Goal: Information Seeking & Learning: Find specific page/section

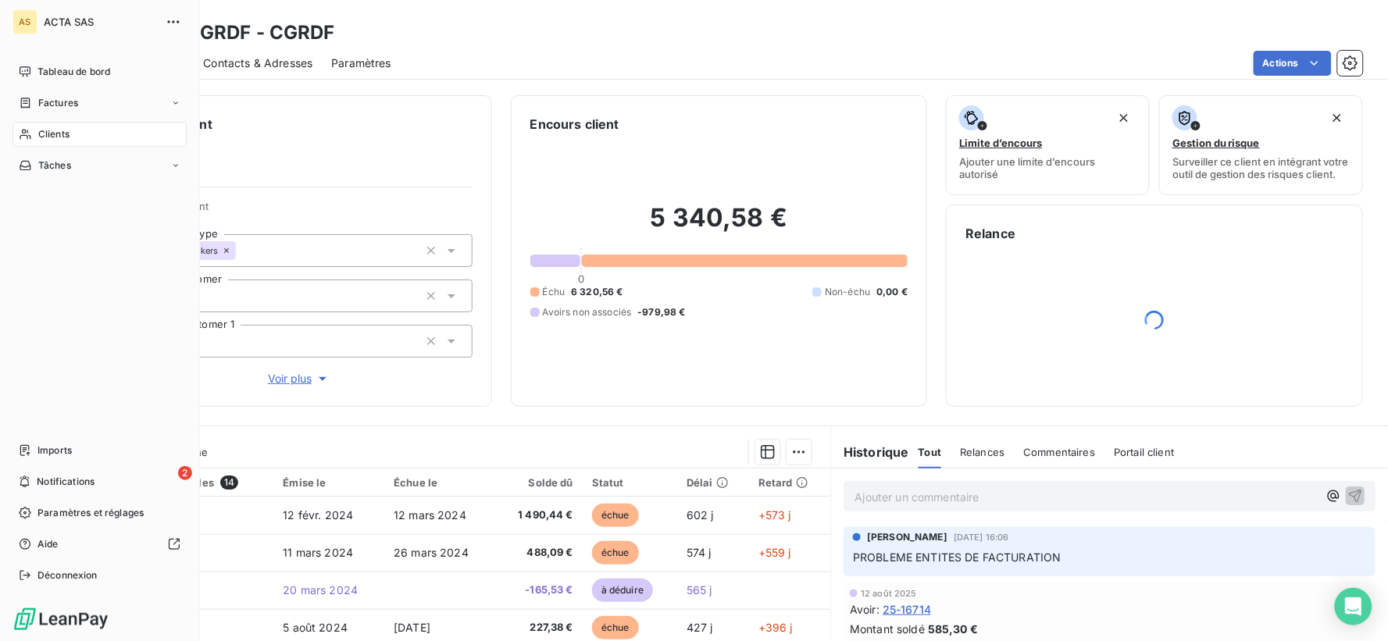
click at [41, 135] on span "Clients" at bounding box center [53, 134] width 31 height 14
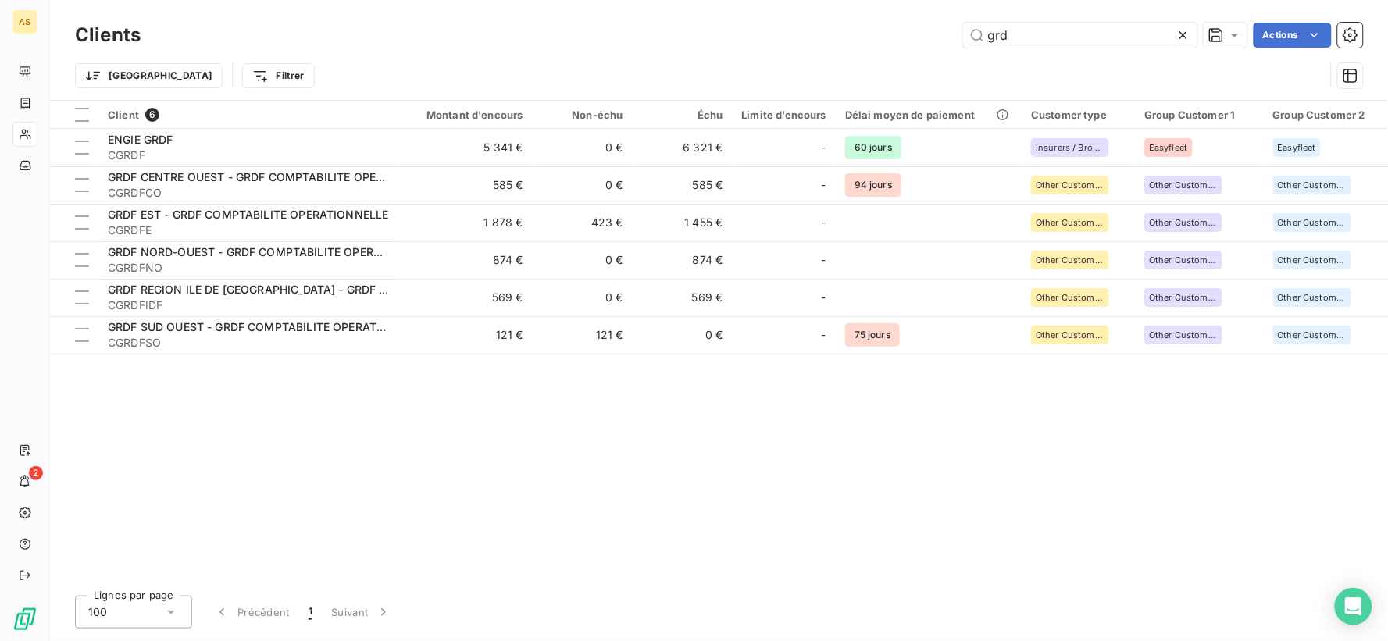
drag, startPoint x: 1051, startPoint y: 29, endPoint x: 939, endPoint y: 42, distance: 112.5
click at [939, 42] on div "grd Actions" at bounding box center [761, 35] width 1204 height 25
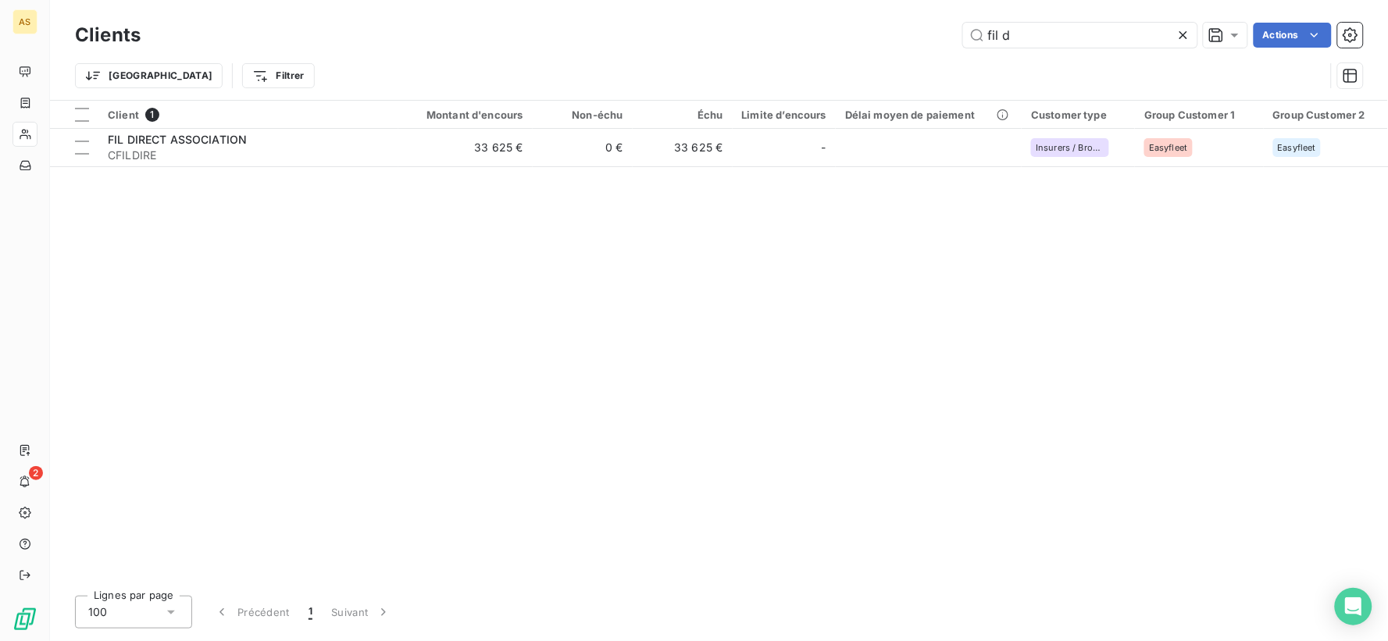
type input "fil d"
click at [1180, 37] on icon at bounding box center [1184, 35] width 16 height 16
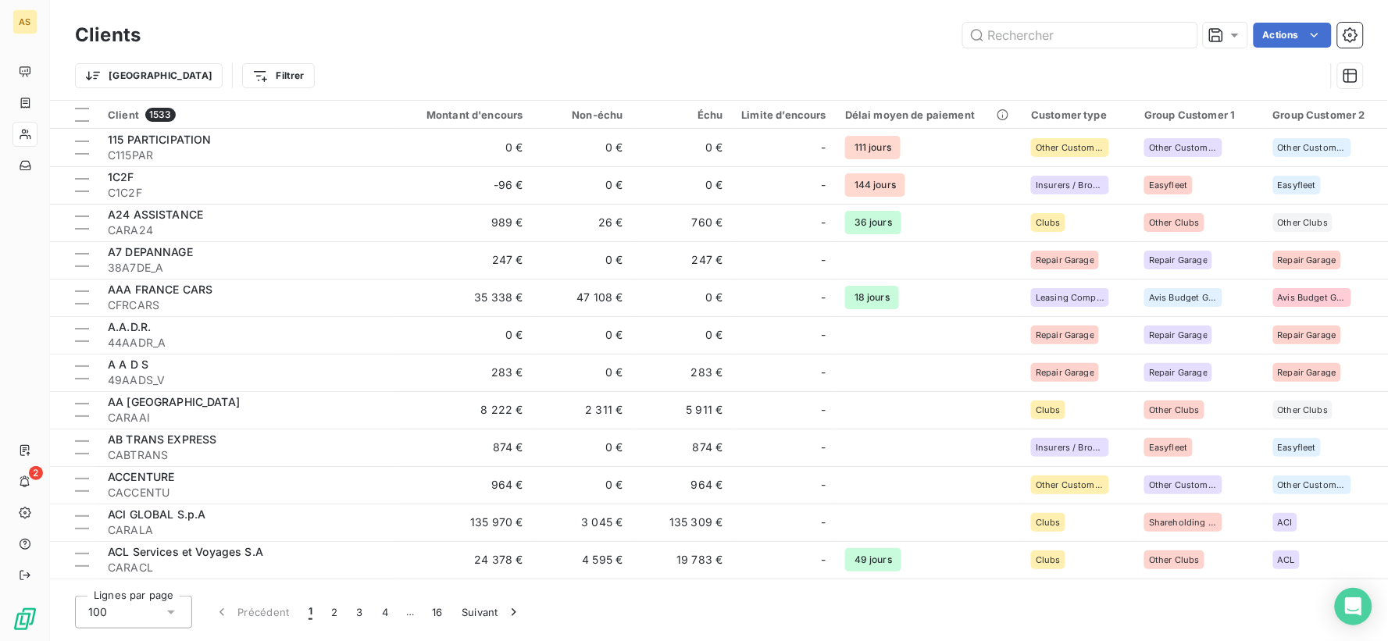
click at [863, 42] on div "Actions" at bounding box center [761, 35] width 1204 height 25
click at [123, 76] on html "AS 2 Clients Actions Trier Filtrer Client 1533 Montant d'encours Non-échu Échu …" at bounding box center [694, 320] width 1388 height 641
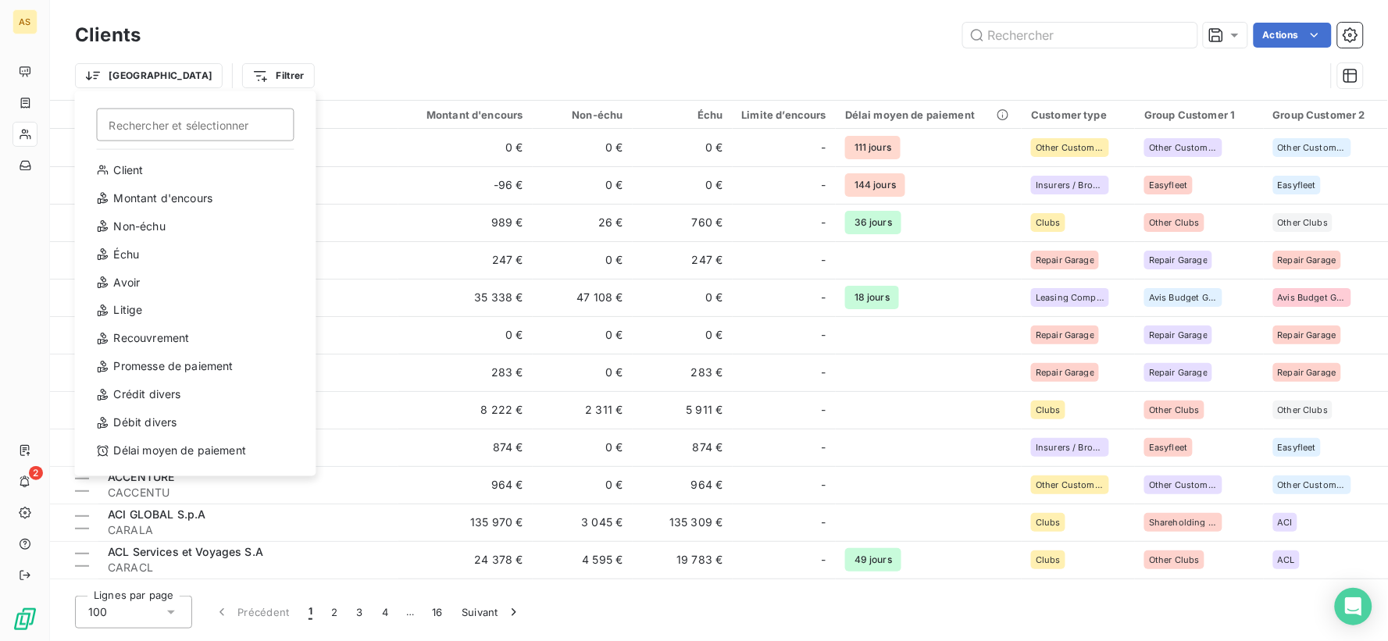
click at [194, 77] on html "AS 2 Clients Actions Trier Rechercher et sélectionner Client Montant d'encours …" at bounding box center [694, 320] width 1388 height 641
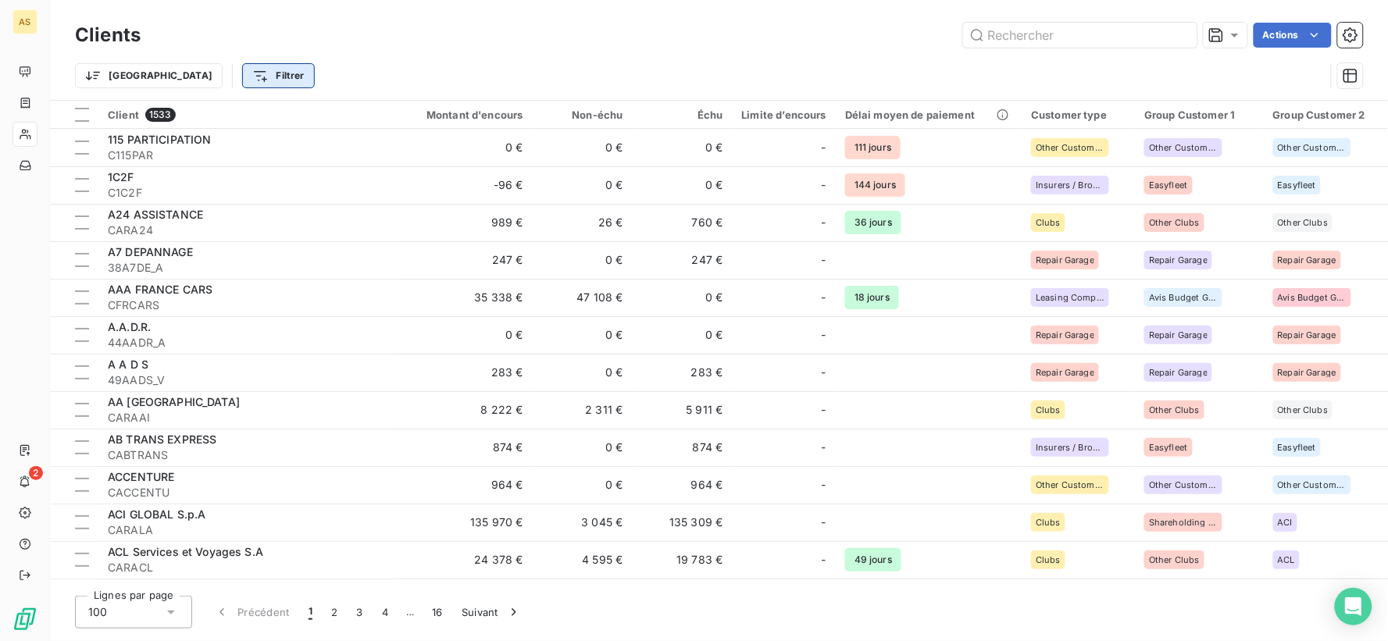
click at [199, 77] on html "AS 2 Clients Actions Trier Filtrer Client 1533 Montant d'encours Non-échu Échu …" at bounding box center [694, 320] width 1388 height 641
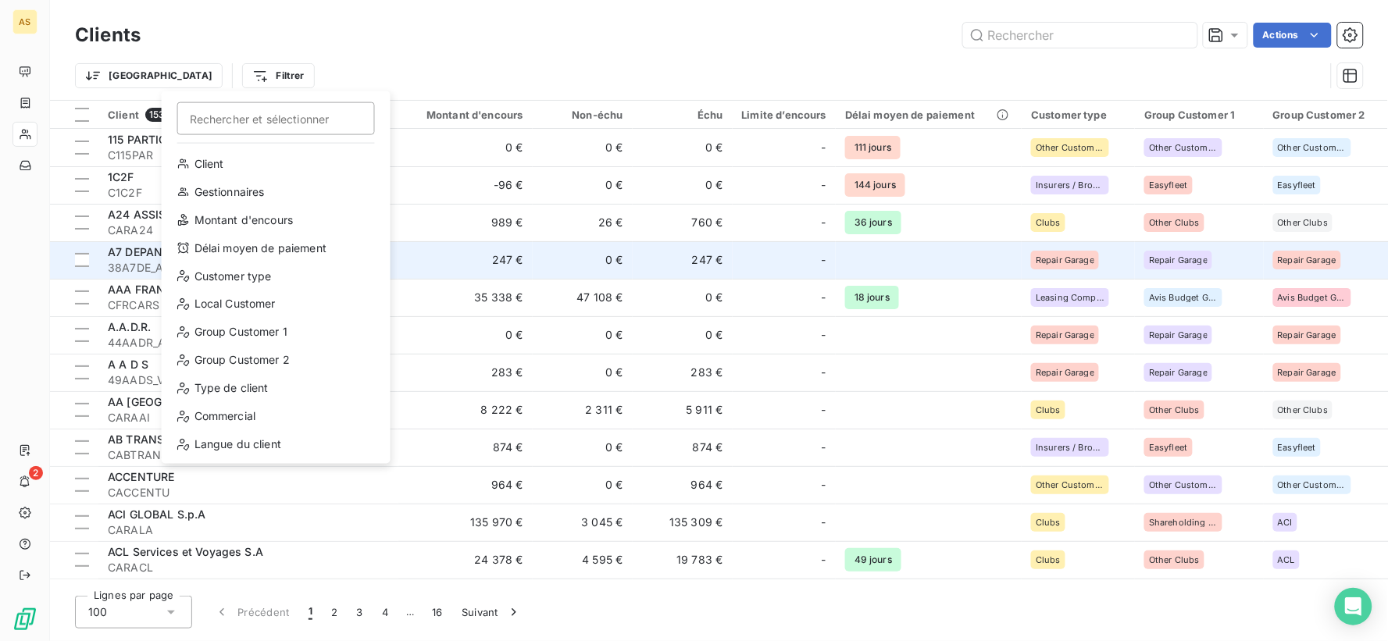
click at [1232, 69] on html "AS 2 Clients Actions Trier Filtrer Rechercher et sélectionner Client Gestionnai…" at bounding box center [694, 320] width 1388 height 641
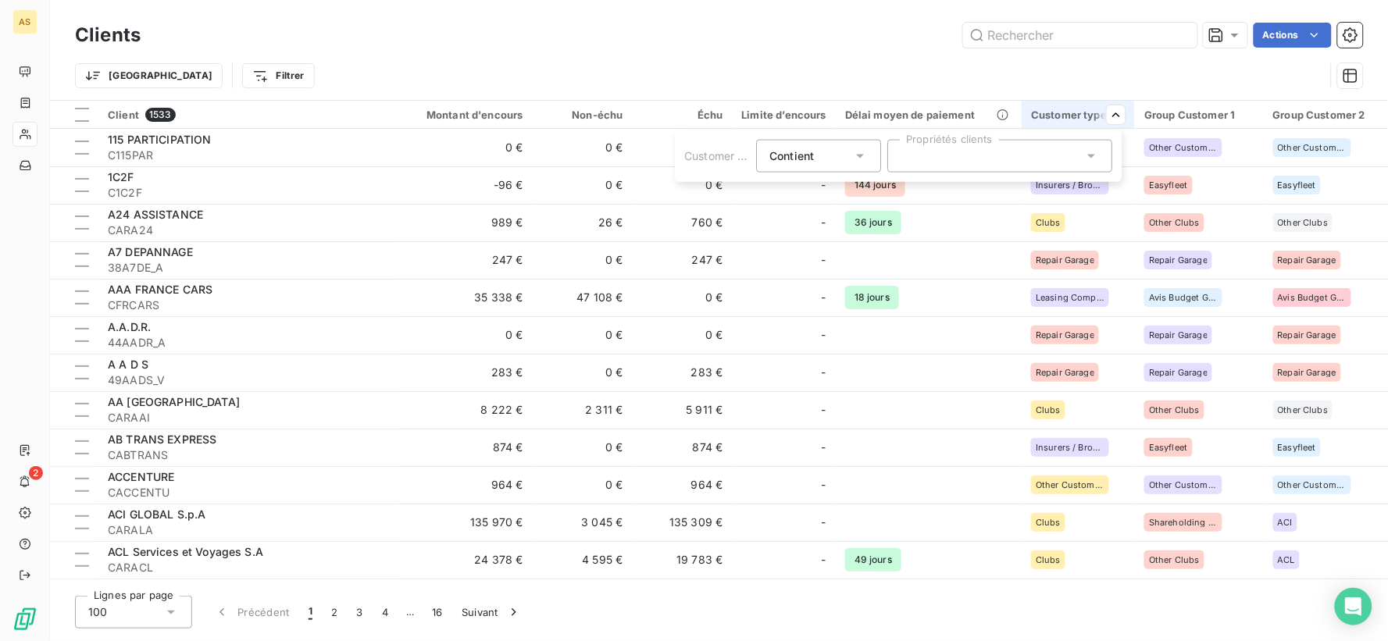
click at [1099, 160] on icon at bounding box center [1092, 156] width 16 height 16
click at [1102, 168] on div at bounding box center [1000, 156] width 225 height 33
click at [1095, 155] on icon at bounding box center [1092, 156] width 16 height 16
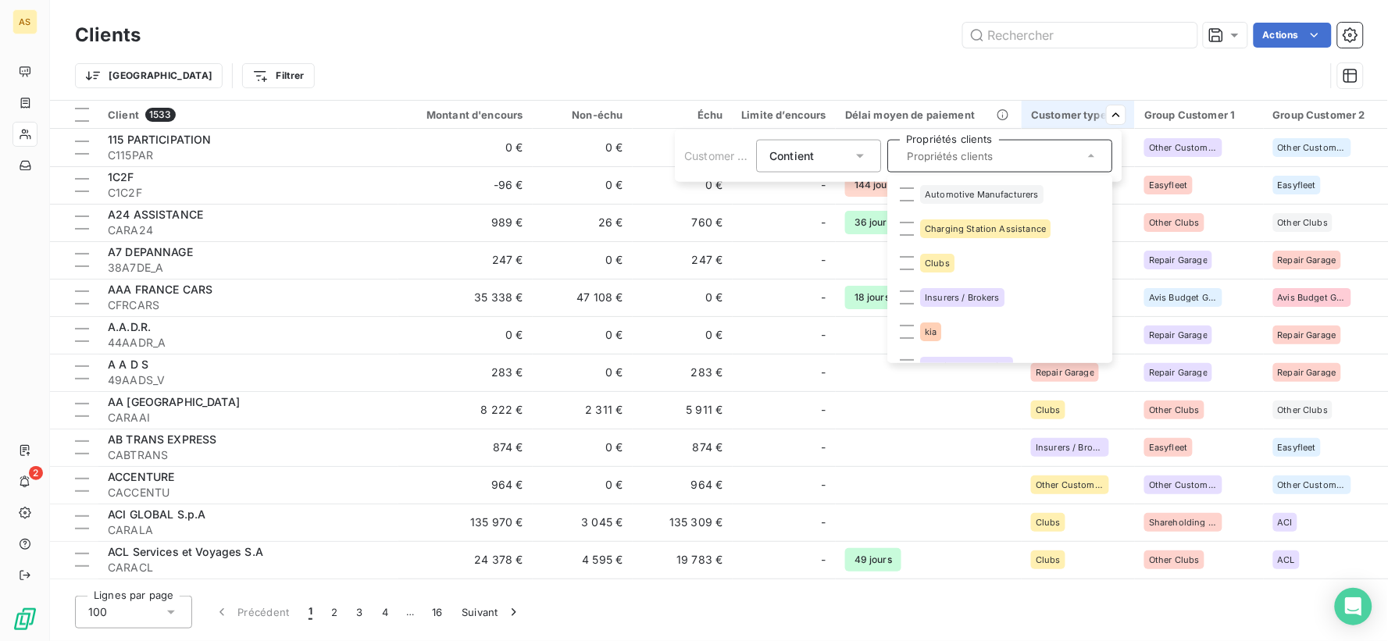
click at [1083, 63] on html "AS 2 Clients Actions Trier Filtrer Client 1533 Montant d'encours Non-échu Échu …" at bounding box center [694, 320] width 1388 height 641
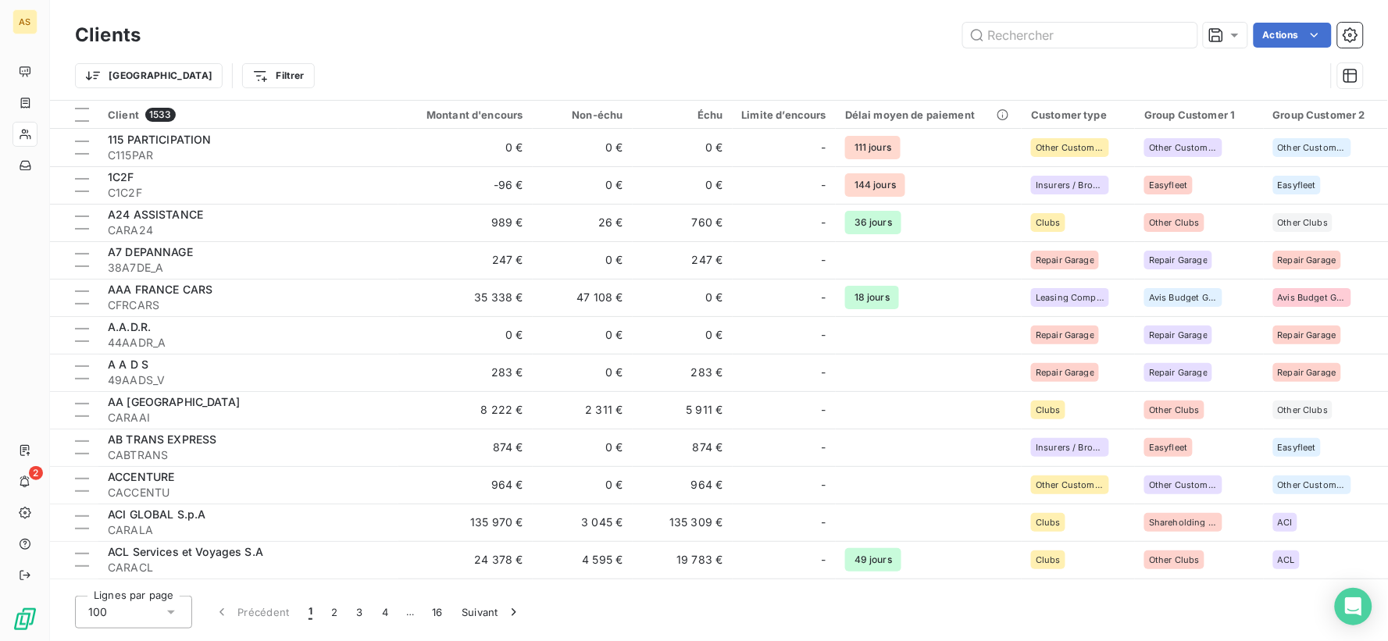
click at [1145, 79] on div "Trier Filtrer" at bounding box center [700, 76] width 1250 height 30
click at [1224, 166] on div at bounding box center [1128, 156] width 225 height 33
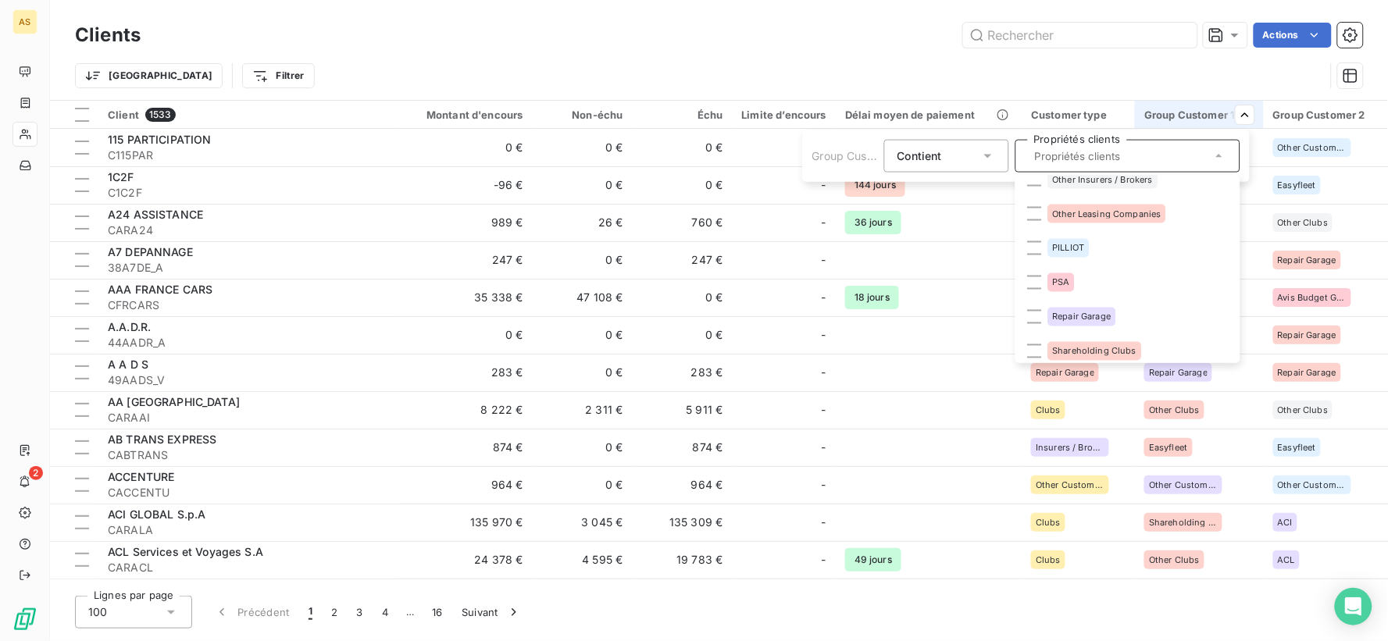
scroll to position [868, 0]
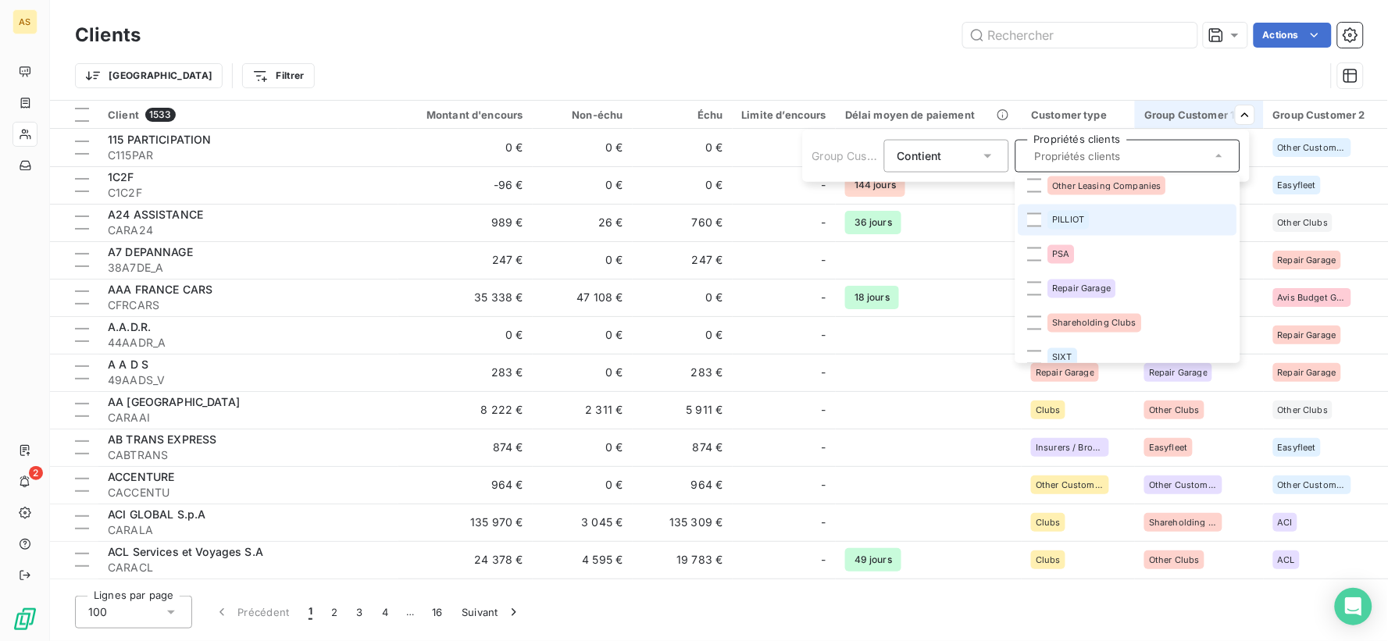
click at [1044, 211] on li "PILLIOT" at bounding box center [1128, 220] width 219 height 31
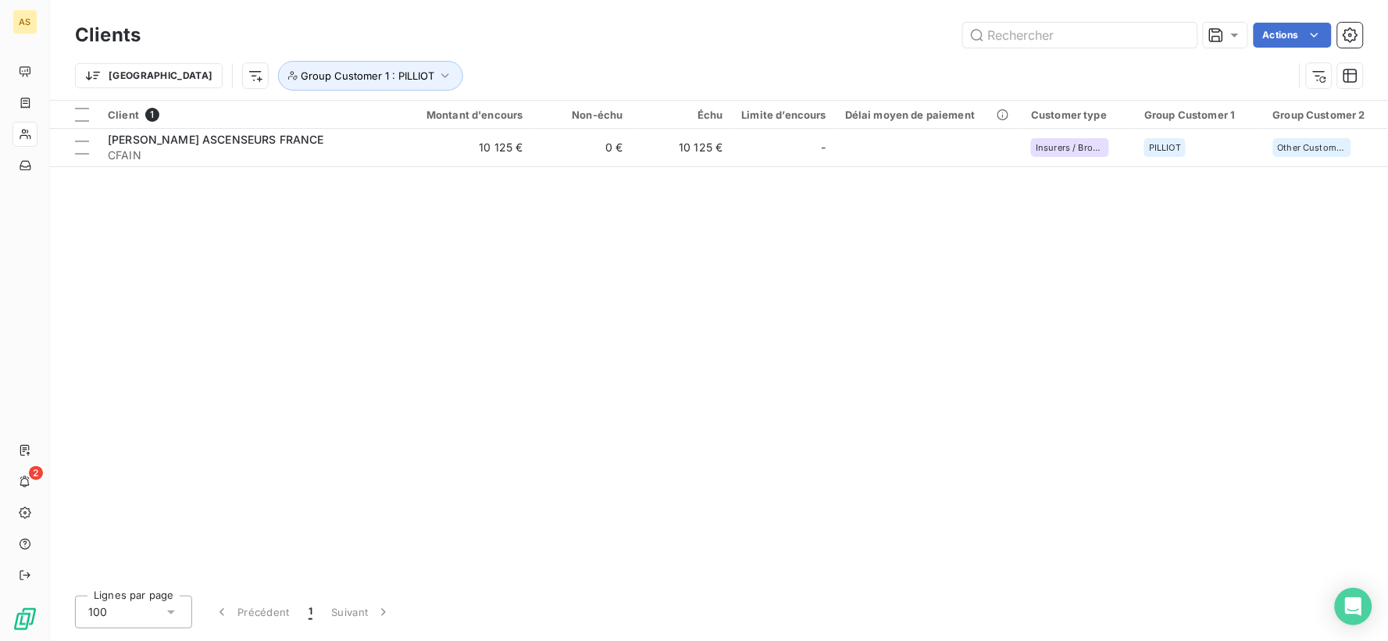
click at [780, 27] on html "AS 2 Clients Actions Trier Group Customer 1 : PILLIOT Client 1 Montant d'encour…" at bounding box center [694, 320] width 1388 height 641
click at [326, 73] on span "Group Customer 1 : PILLIOT" at bounding box center [368, 76] width 134 height 13
click at [618, 116] on icon at bounding box center [614, 117] width 16 height 16
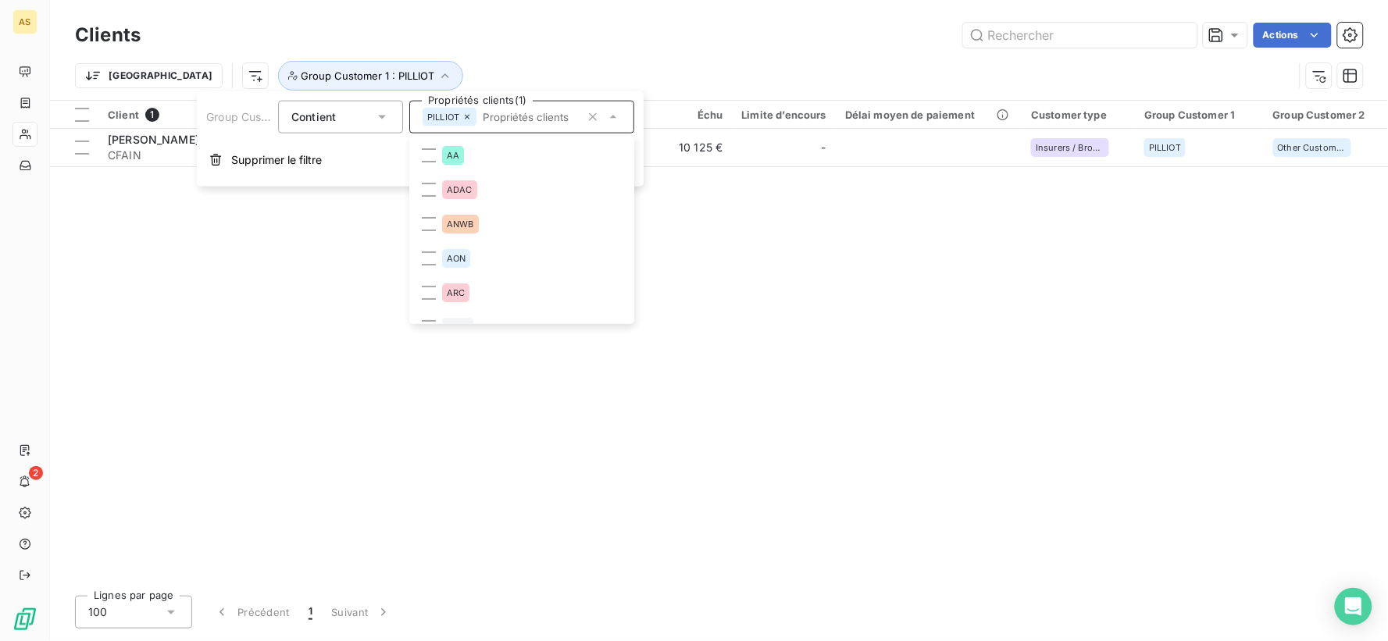
scroll to position [739, 0]
click at [620, 117] on icon at bounding box center [614, 117] width 16 height 16
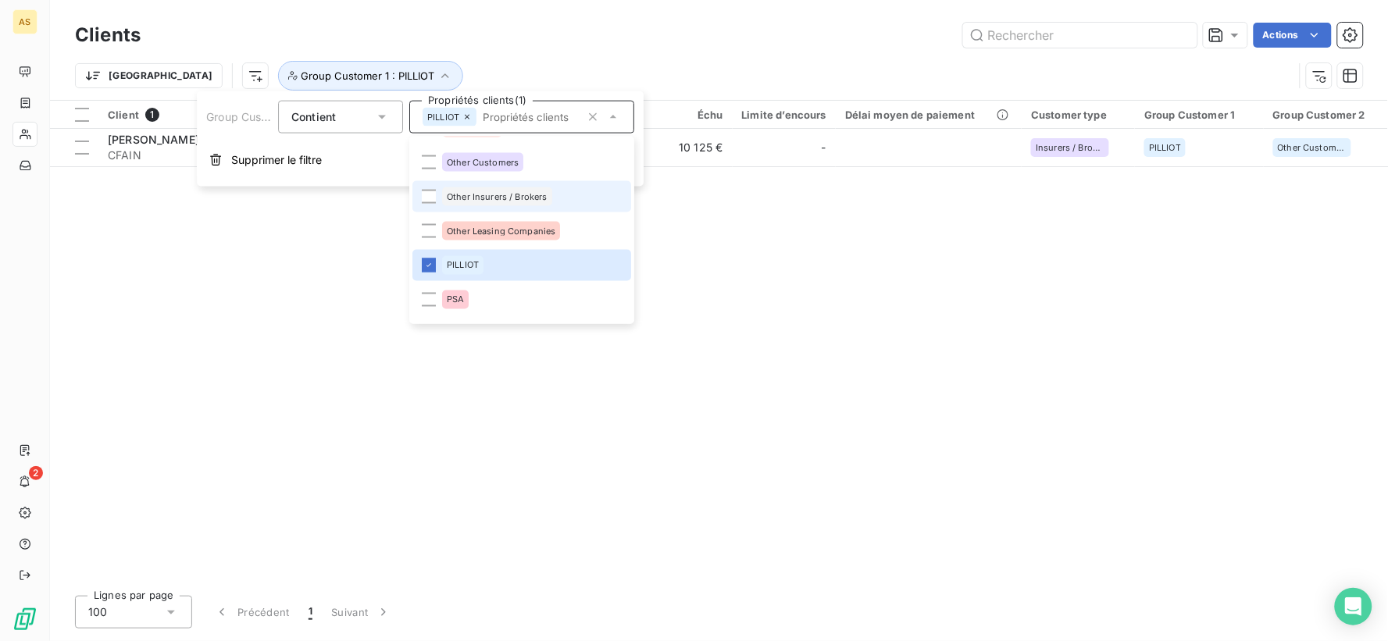
scroll to position [756, 0]
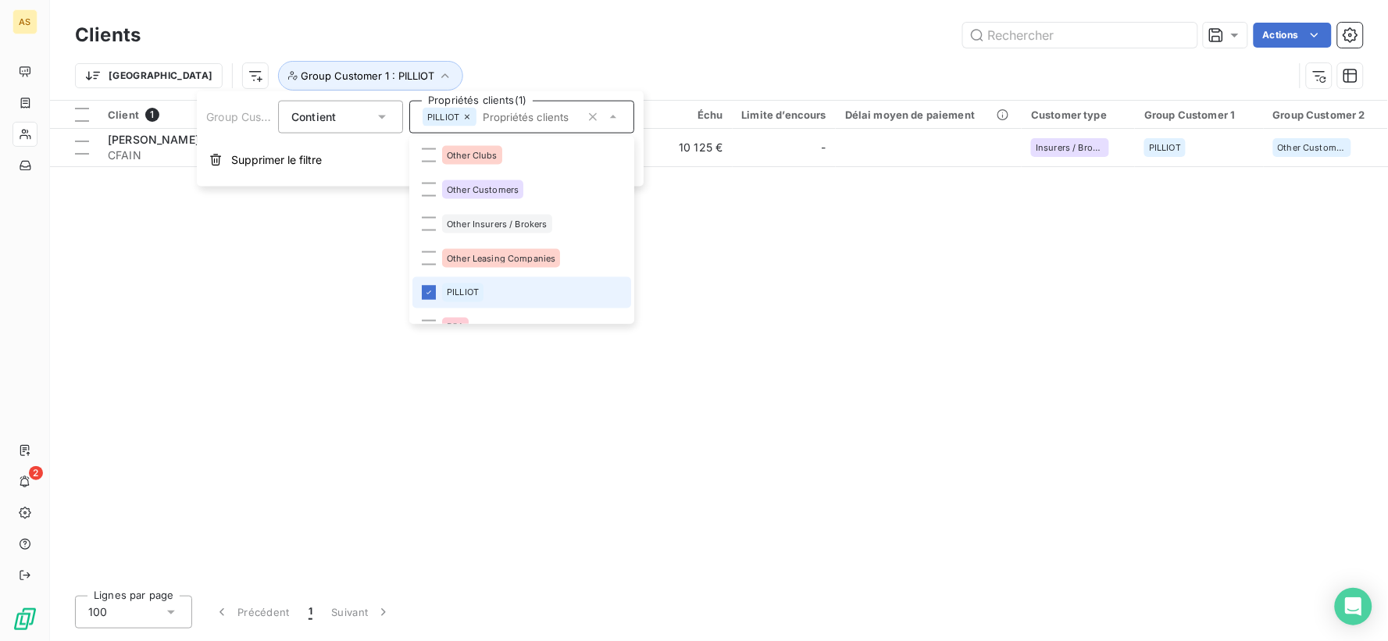
click at [424, 281] on li "PILLIOT" at bounding box center [522, 292] width 219 height 31
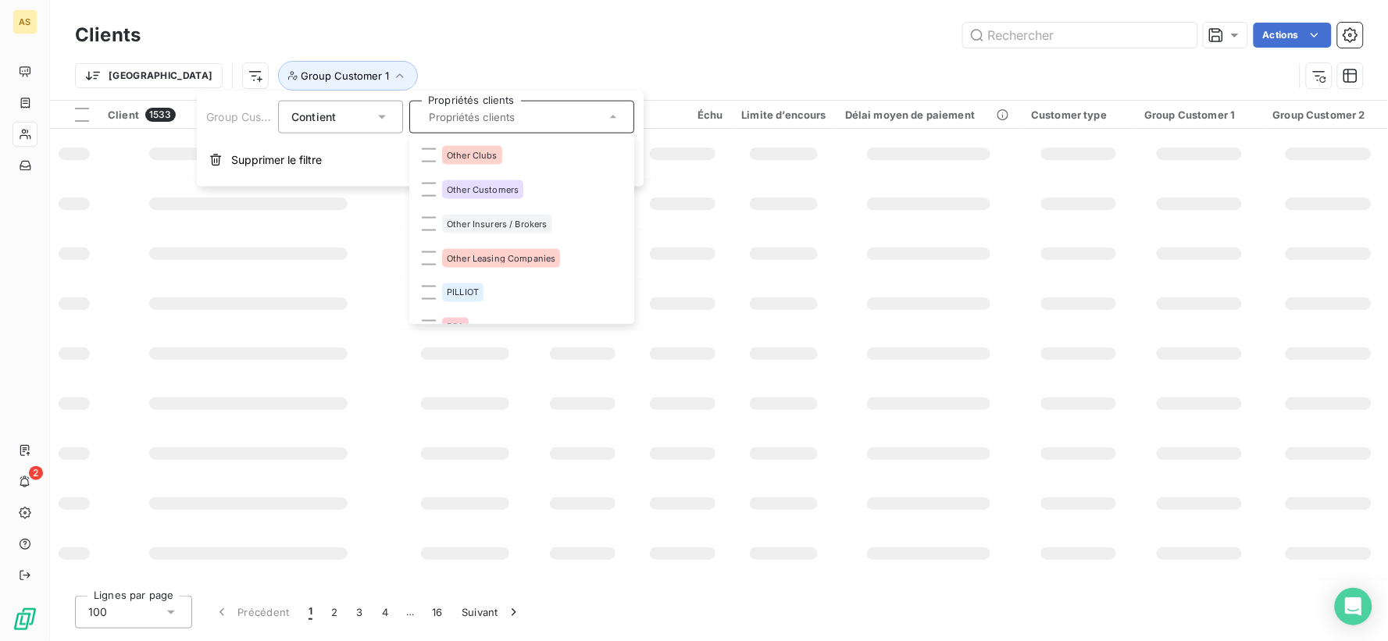
click at [610, 115] on icon at bounding box center [614, 117] width 16 height 16
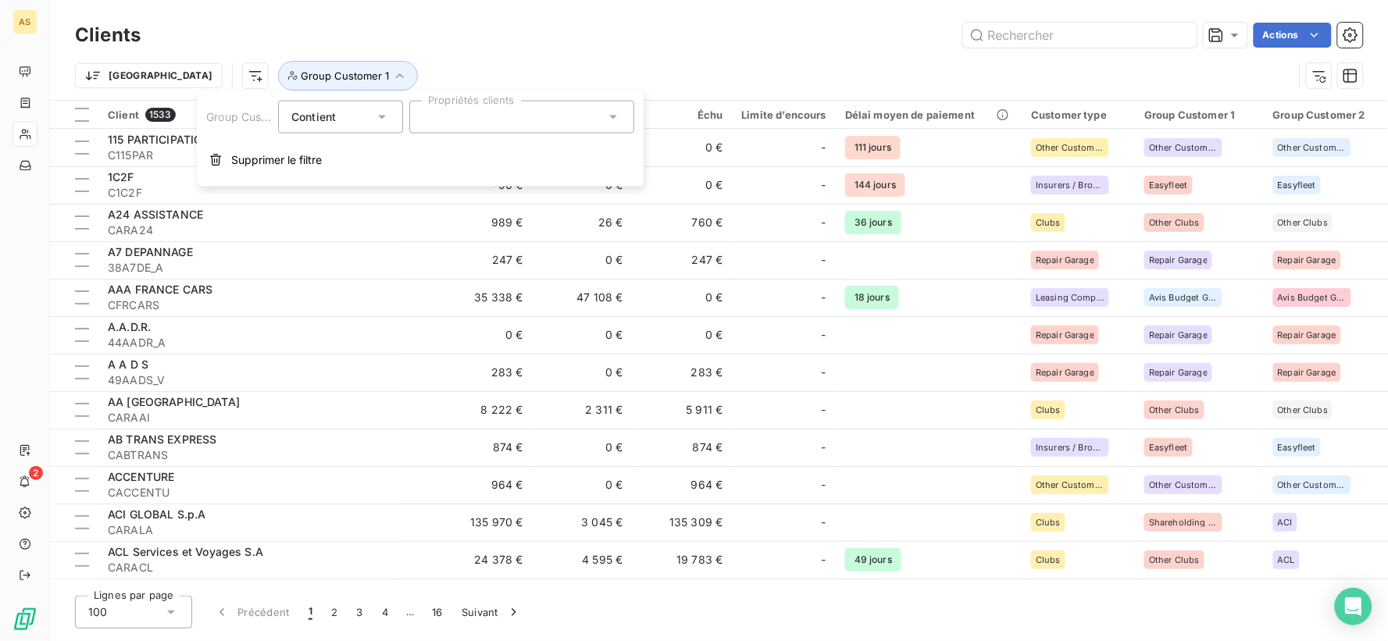
drag, startPoint x: 610, startPoint y: 115, endPoint x: 610, endPoint y: 74, distance: 40.6
click at [620, 117] on icon at bounding box center [614, 117] width 16 height 16
click at [586, 34] on div "Actions" at bounding box center [761, 35] width 1204 height 25
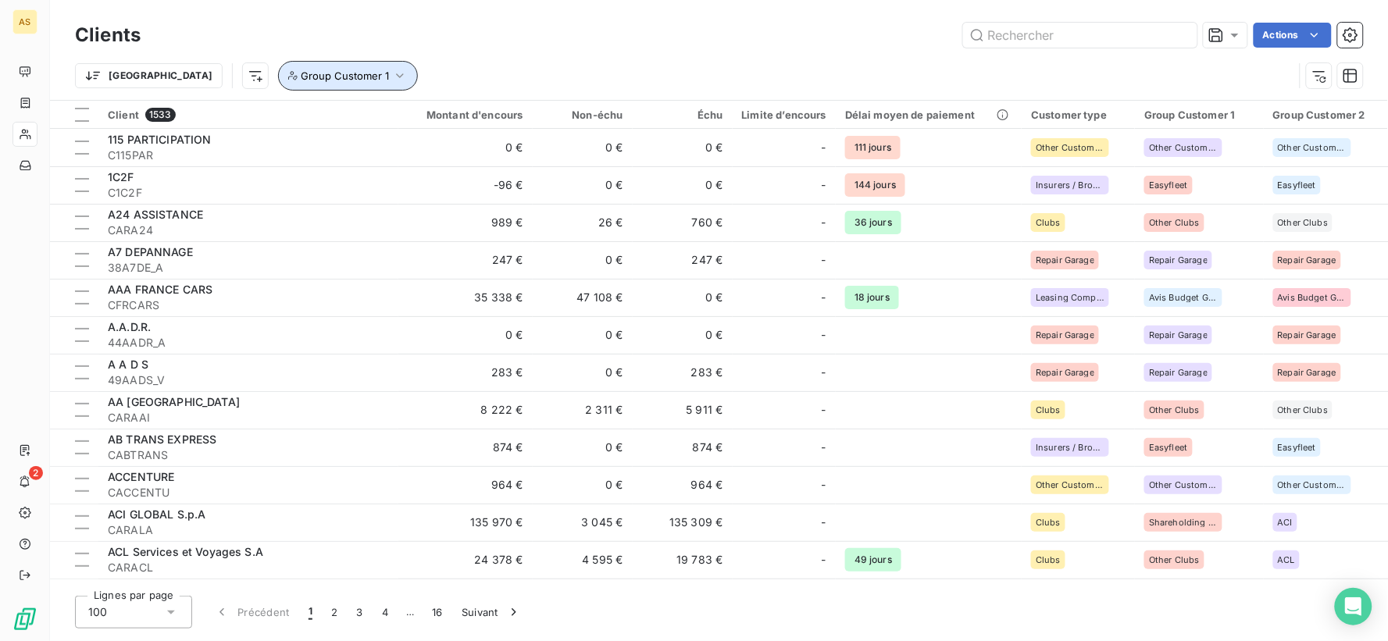
click at [392, 70] on icon "button" at bounding box center [400, 76] width 16 height 16
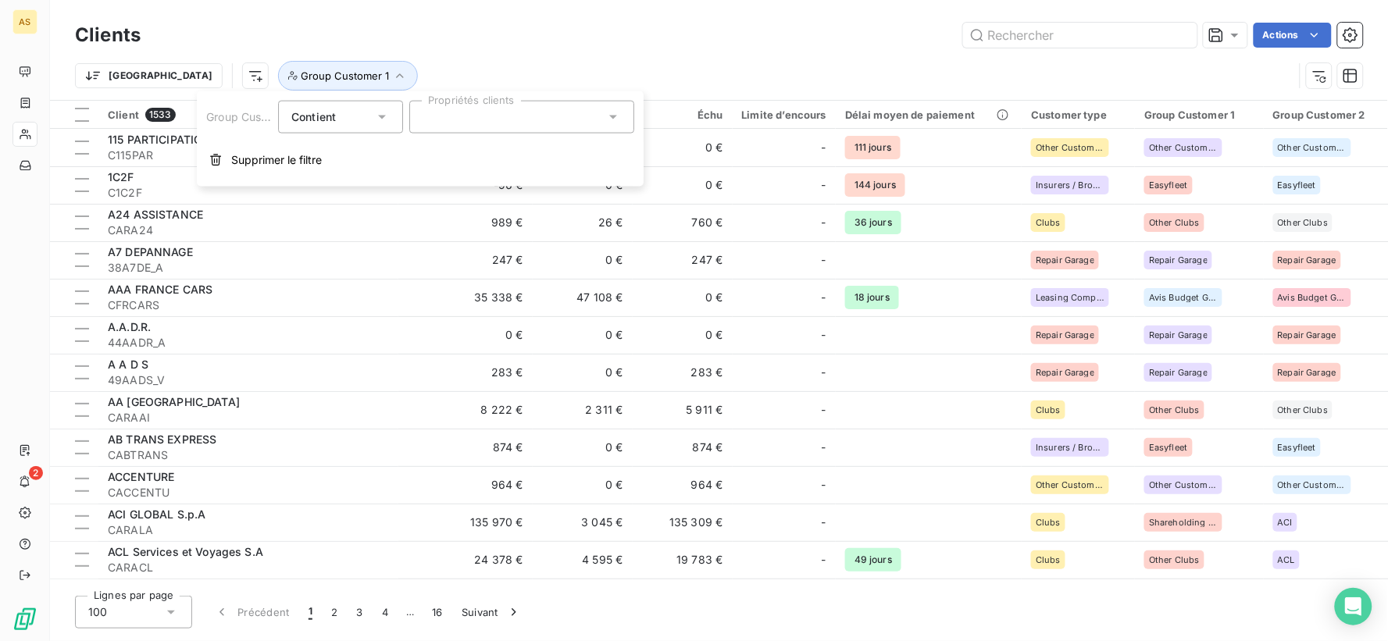
click at [535, 123] on div at bounding box center [521, 117] width 225 height 33
click at [575, 34] on div "Actions" at bounding box center [761, 35] width 1204 height 25
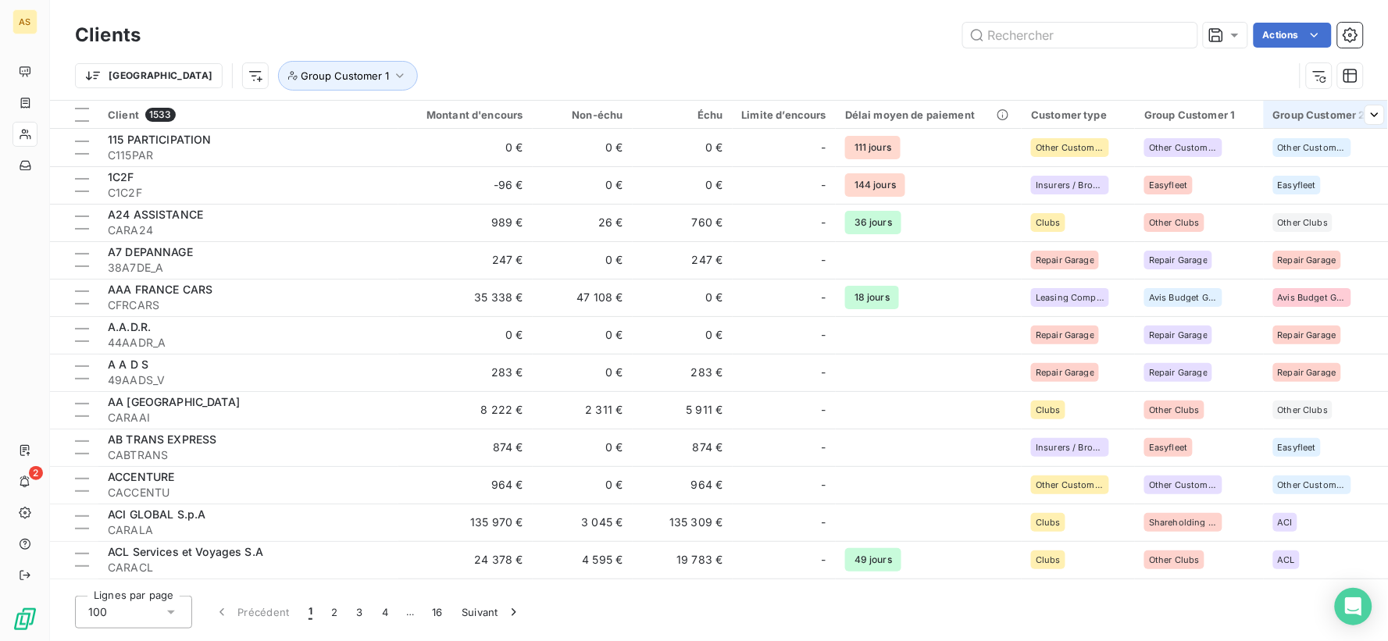
click at [1324, 112] on div "Group Customer 2" at bounding box center [1329, 115] width 111 height 13
click at [1281, 146] on div at bounding box center [1257, 157] width 225 height 33
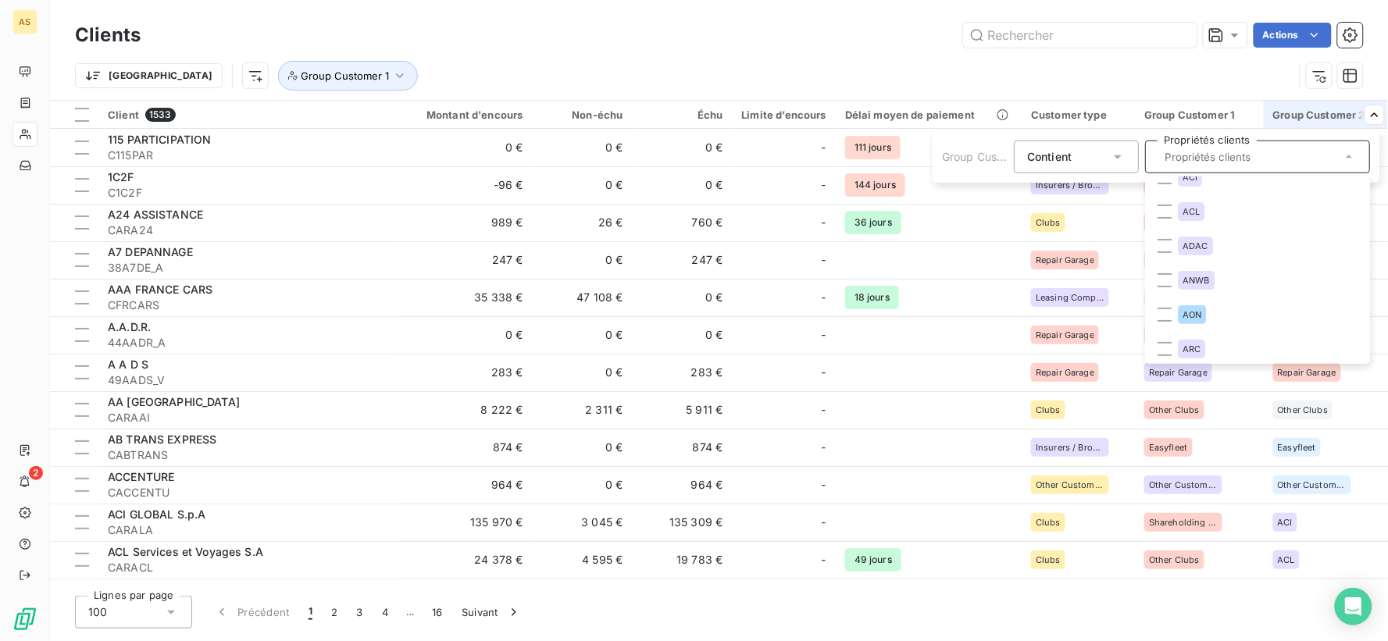
scroll to position [0, 0]
click at [1115, 159] on icon at bounding box center [1118, 157] width 16 height 16
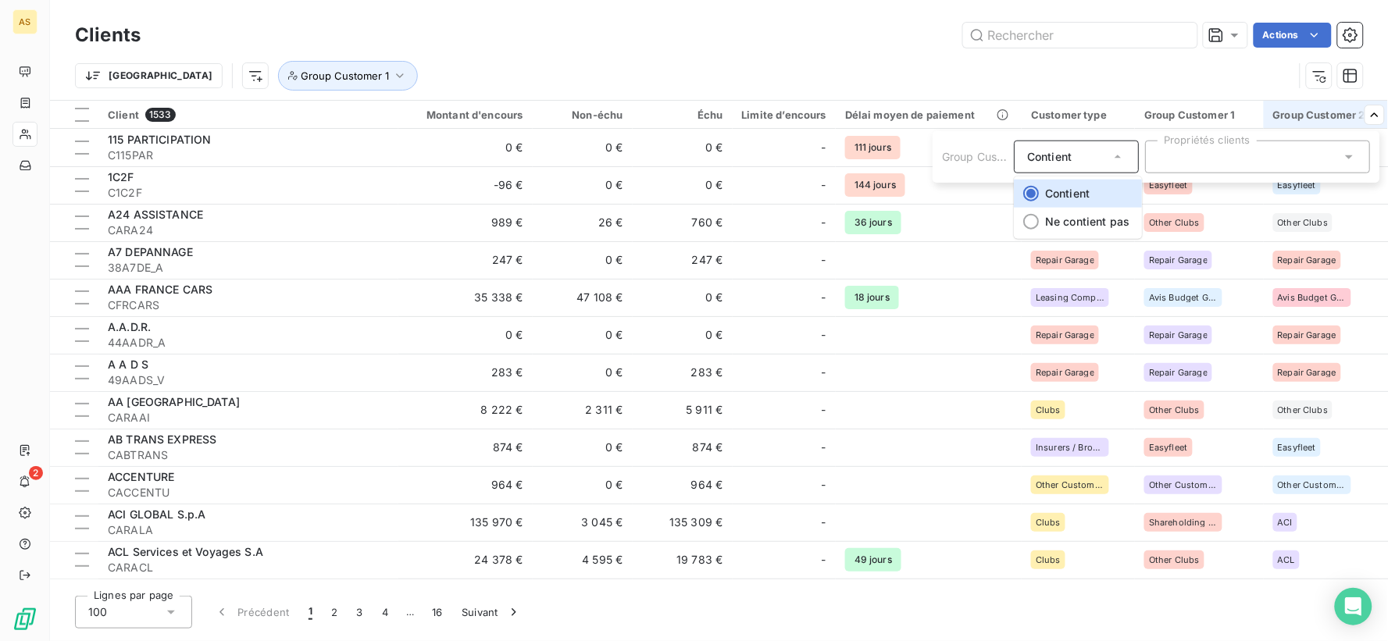
click at [1115, 159] on icon at bounding box center [1118, 157] width 16 height 16
click at [1370, 119] on html "AS 2 Clients Actions Trier Group Customer 1 Client 1533 Montant d'encours Non-é…" at bounding box center [694, 320] width 1388 height 641
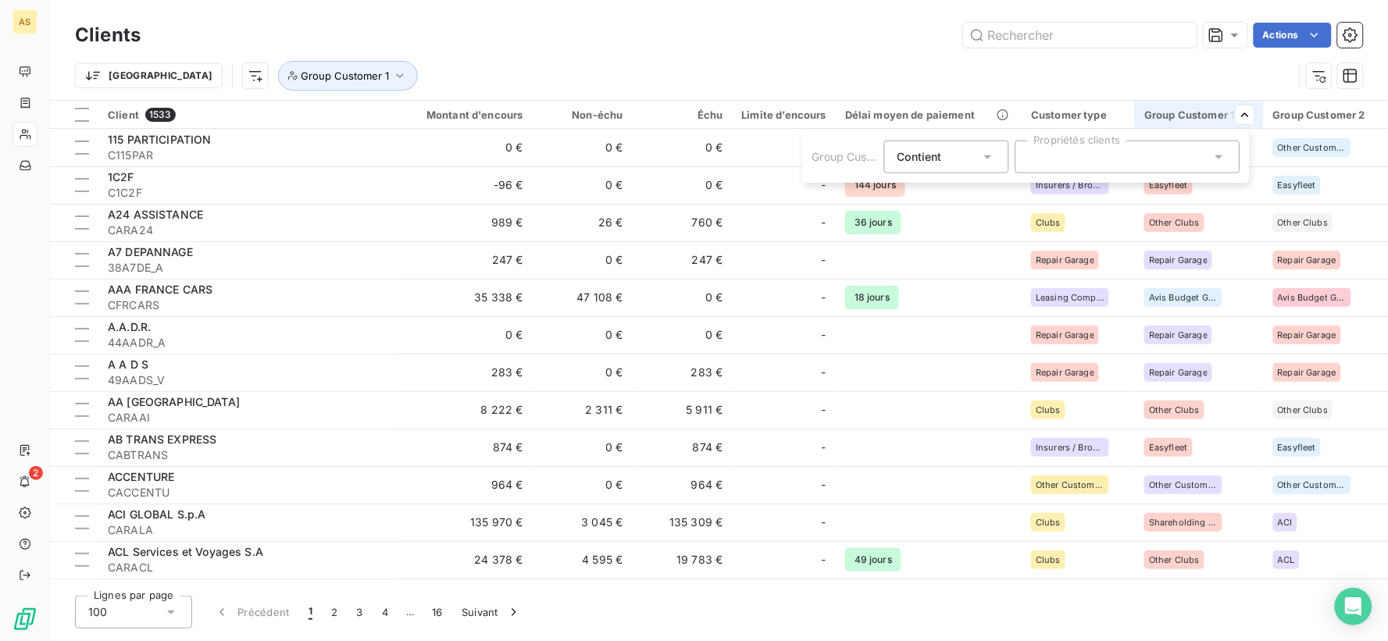
click at [1146, 163] on div at bounding box center [1128, 157] width 225 height 33
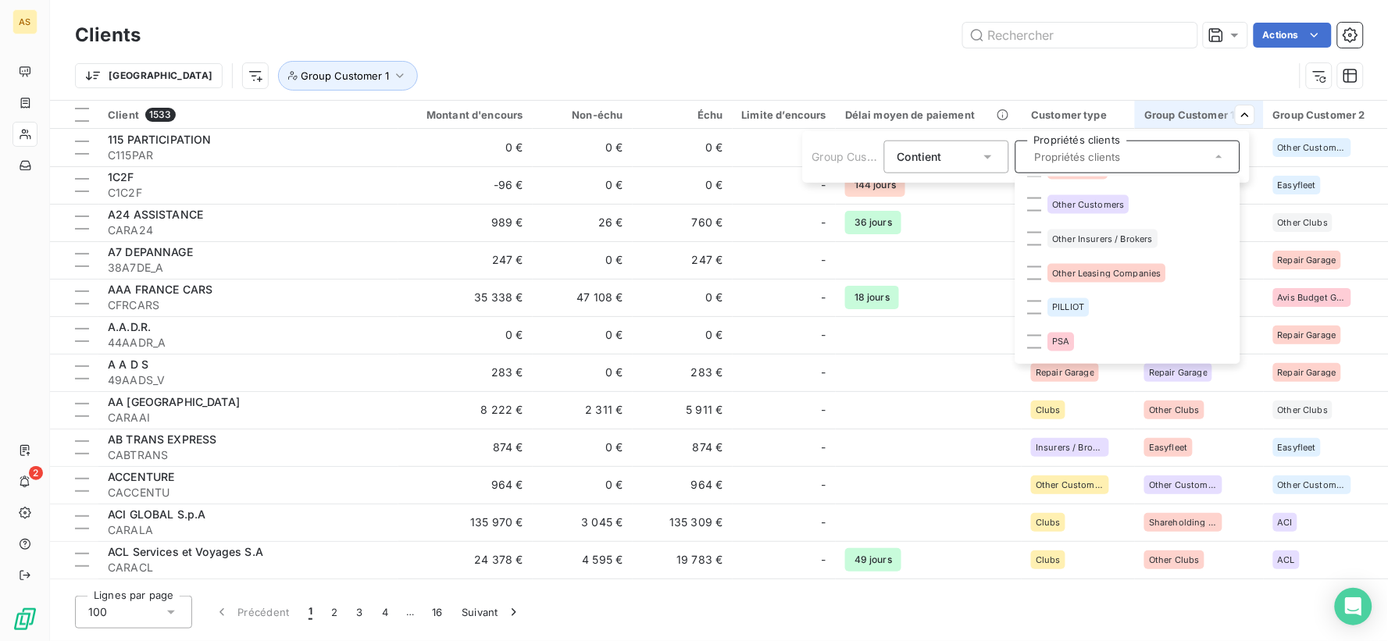
scroll to position [868, 0]
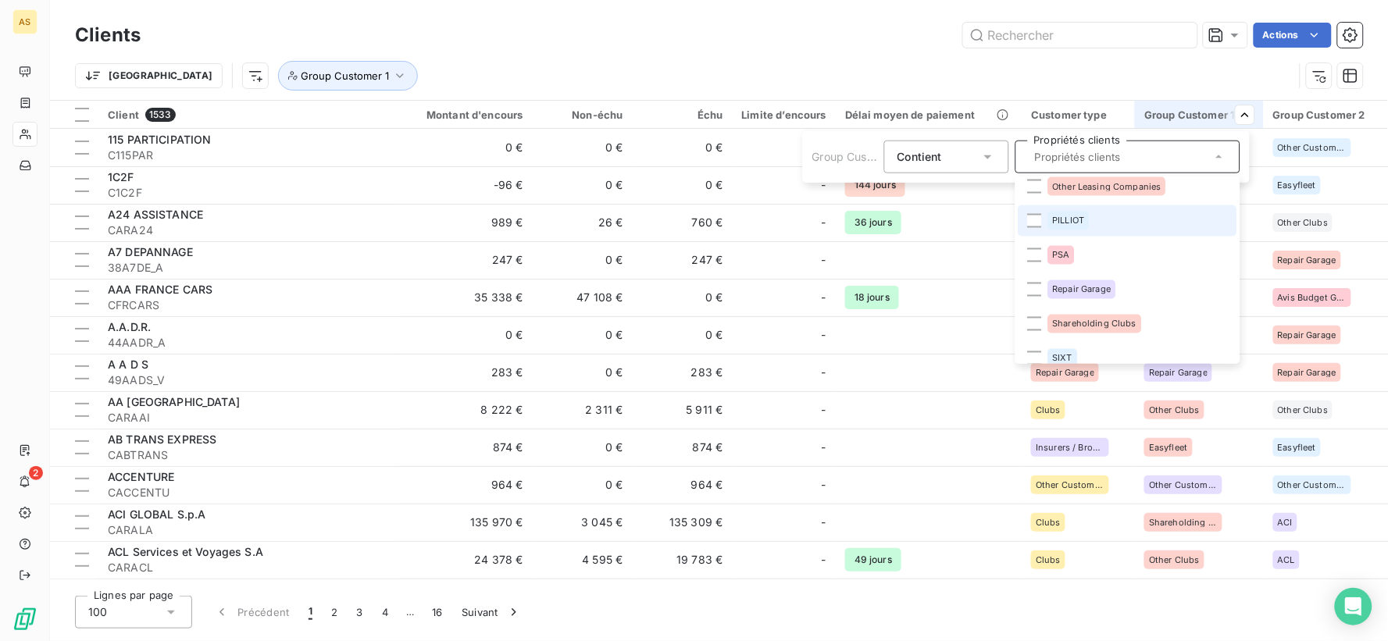
click at [1043, 216] on li "PILLIOT" at bounding box center [1128, 220] width 219 height 31
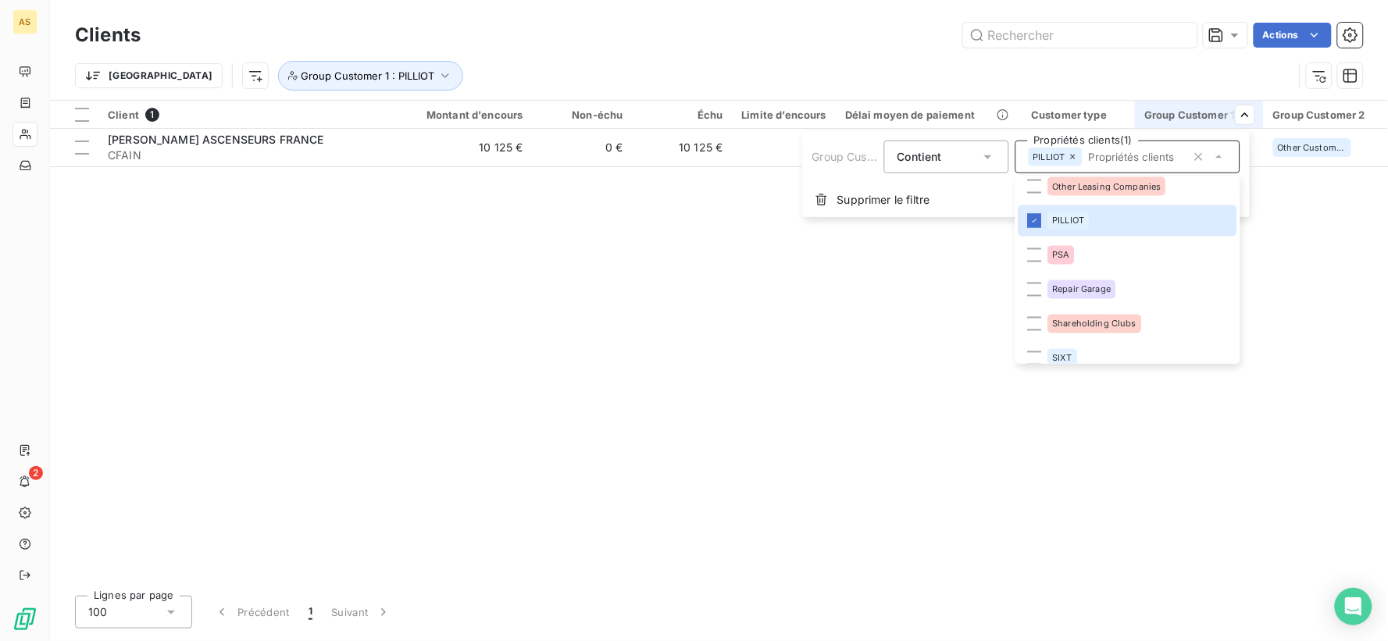
click at [487, 327] on html "AS 2 Clients Actions Trier Group Customer 1 : PILLIOT Client 1 Montant d'encour…" at bounding box center [694, 320] width 1388 height 641
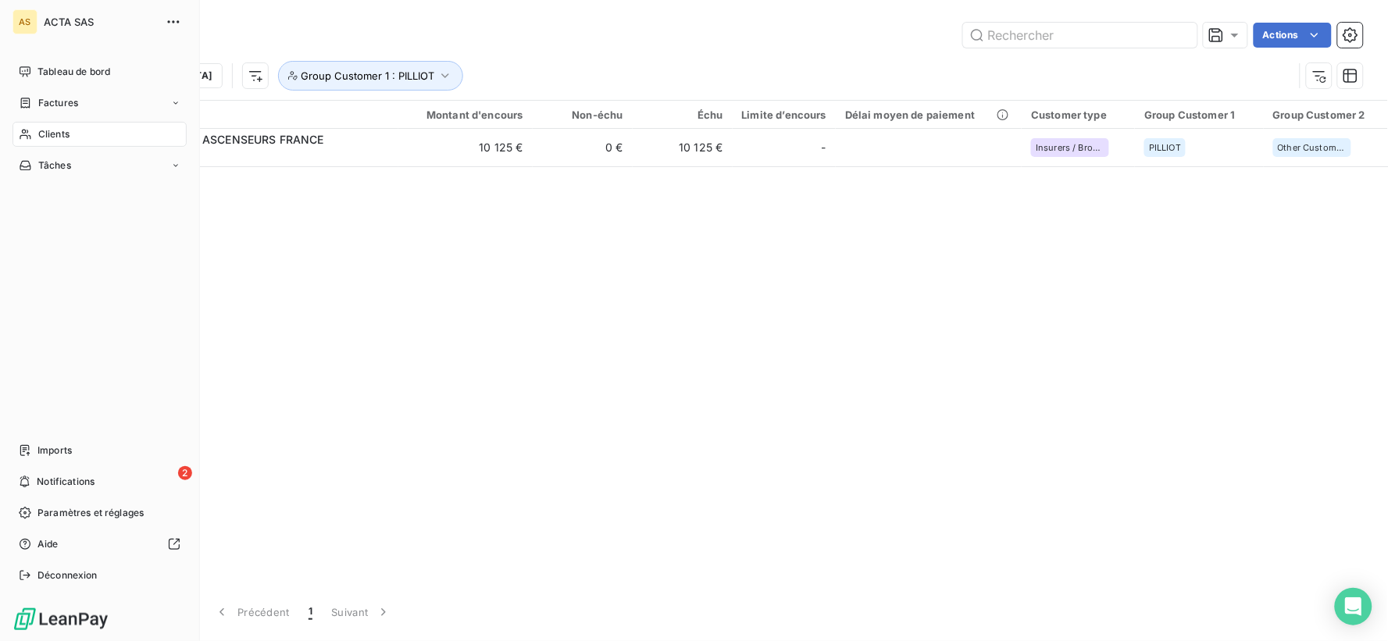
click at [60, 123] on div "Clients" at bounding box center [100, 134] width 174 height 25
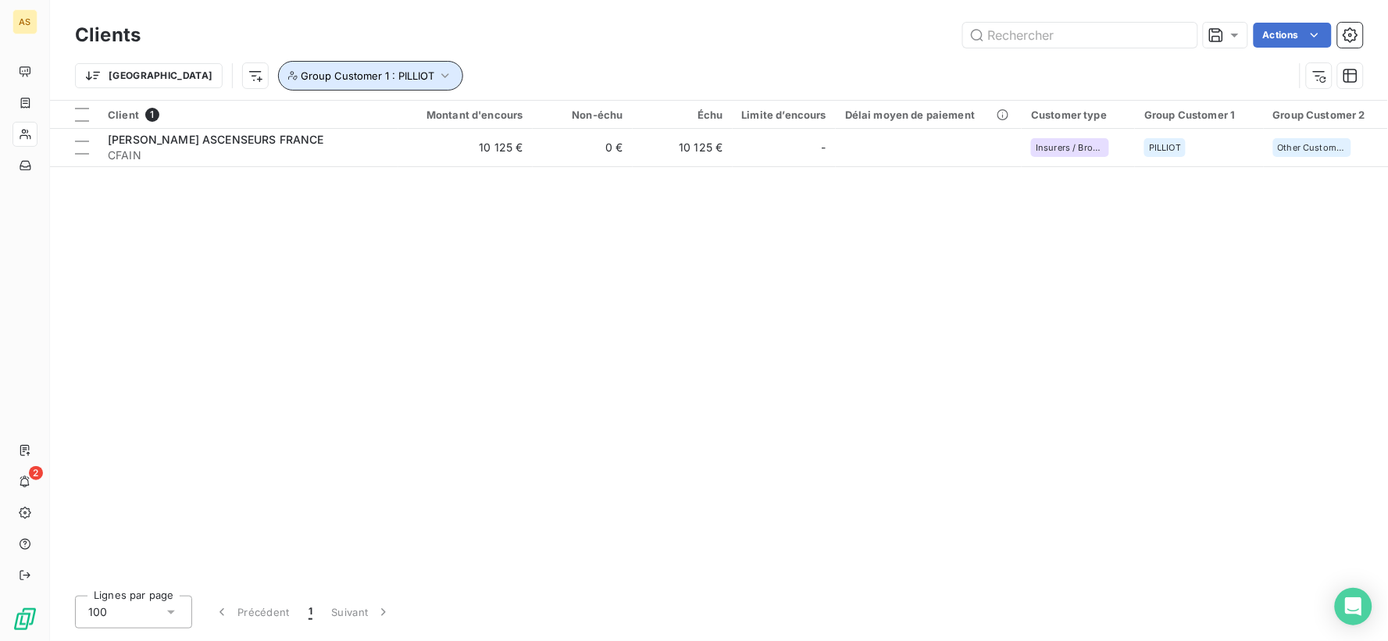
click at [350, 70] on span "Group Customer 1 : PILLIOT" at bounding box center [368, 76] width 134 height 13
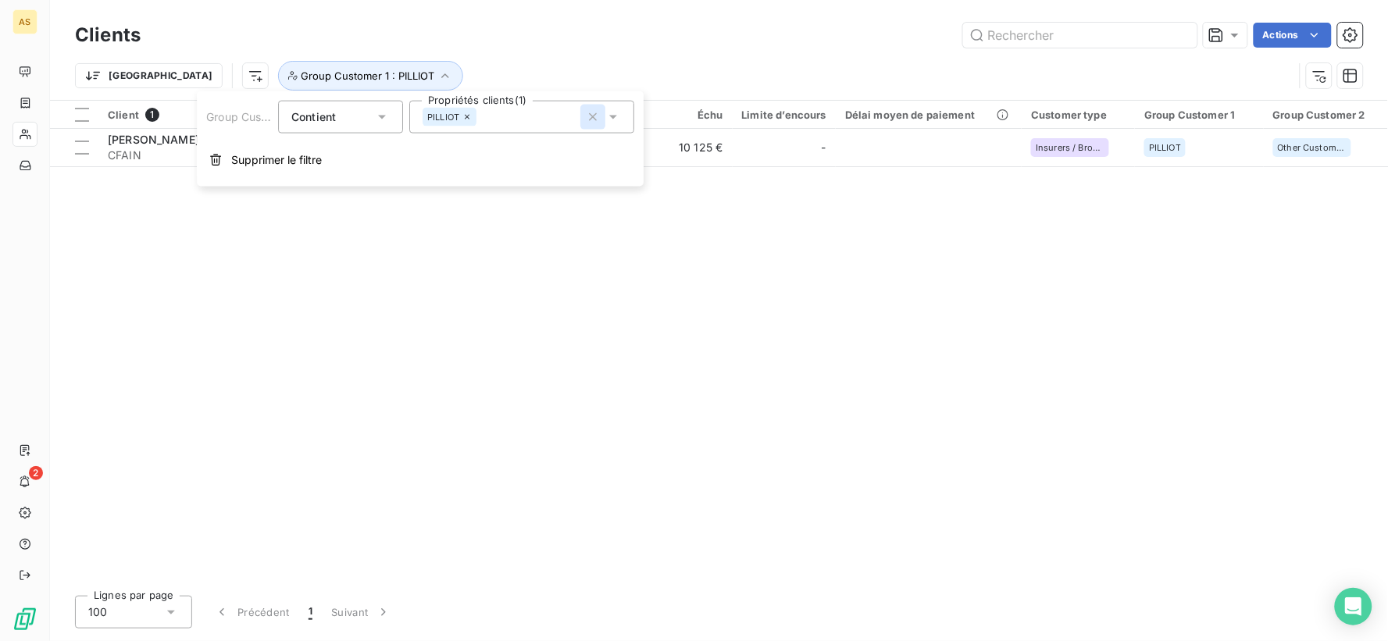
click at [595, 119] on icon "button" at bounding box center [593, 117] width 8 height 8
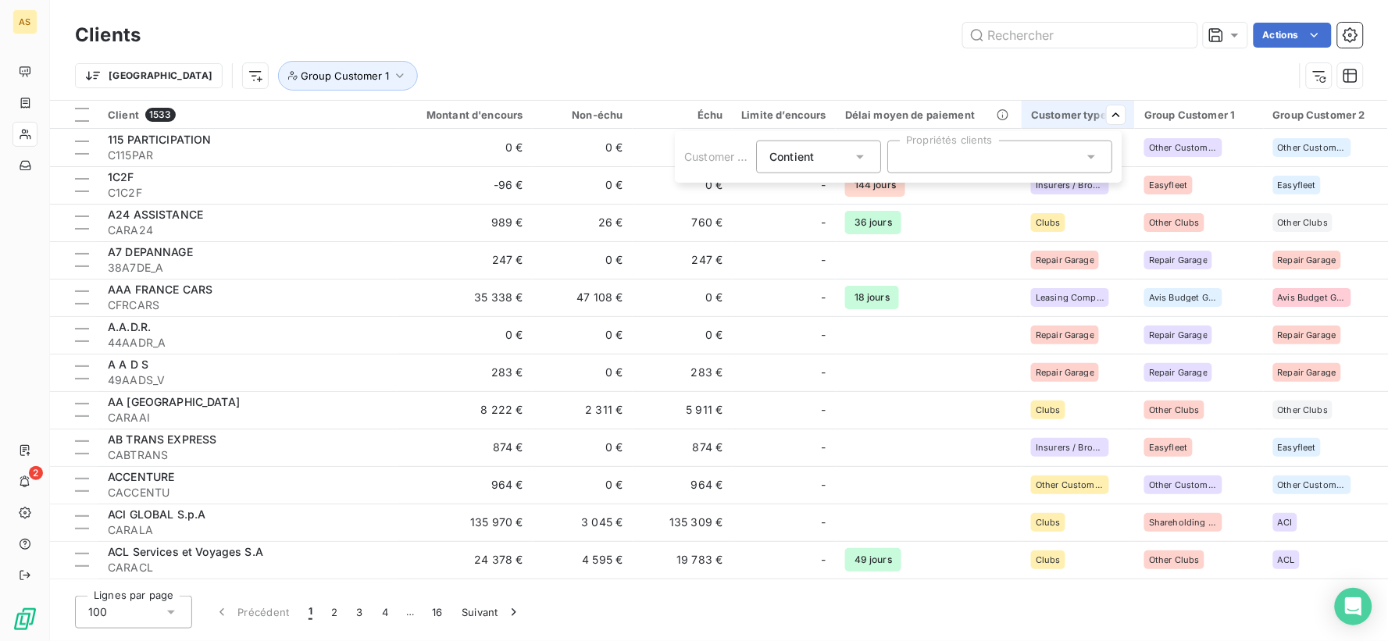
click at [845, 48] on html "AS 2 Clients Actions Trier Group Customer 1 Client 1533 Montant d'encours Non-é…" at bounding box center [694, 320] width 1388 height 641
click at [1099, 149] on icon at bounding box center [1092, 157] width 16 height 16
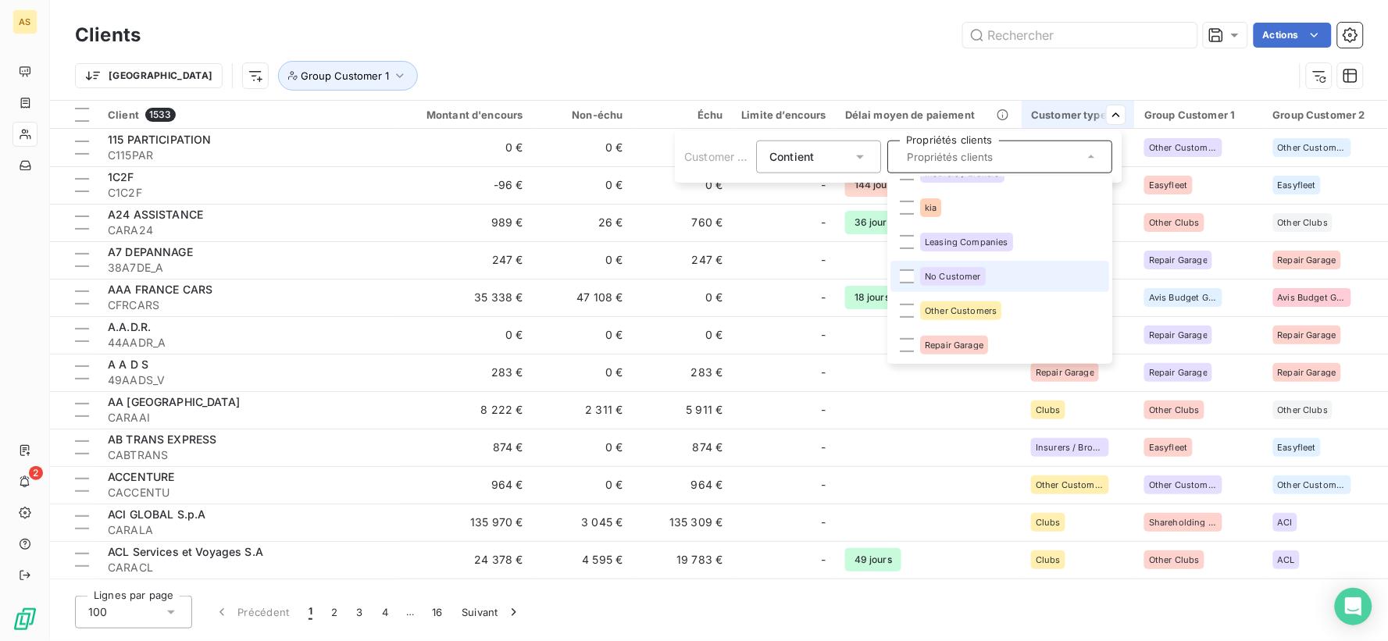
scroll to position [0, 0]
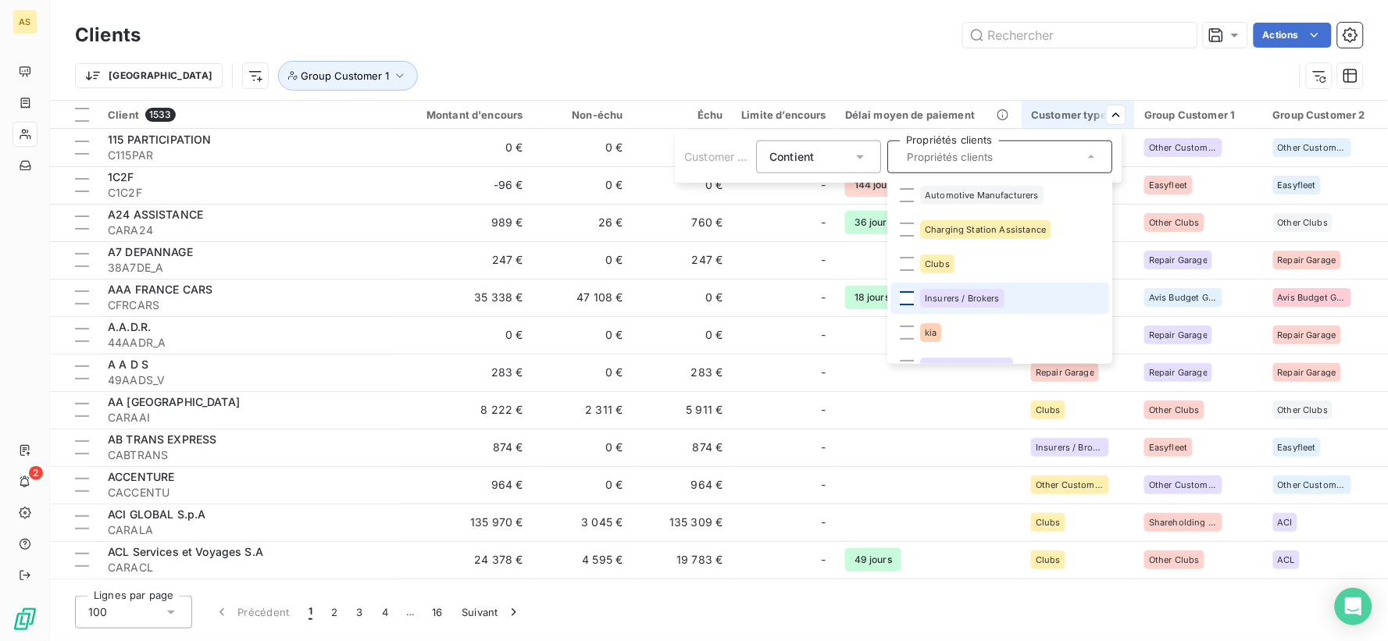
click at [905, 299] on div at bounding box center [907, 298] width 14 height 14
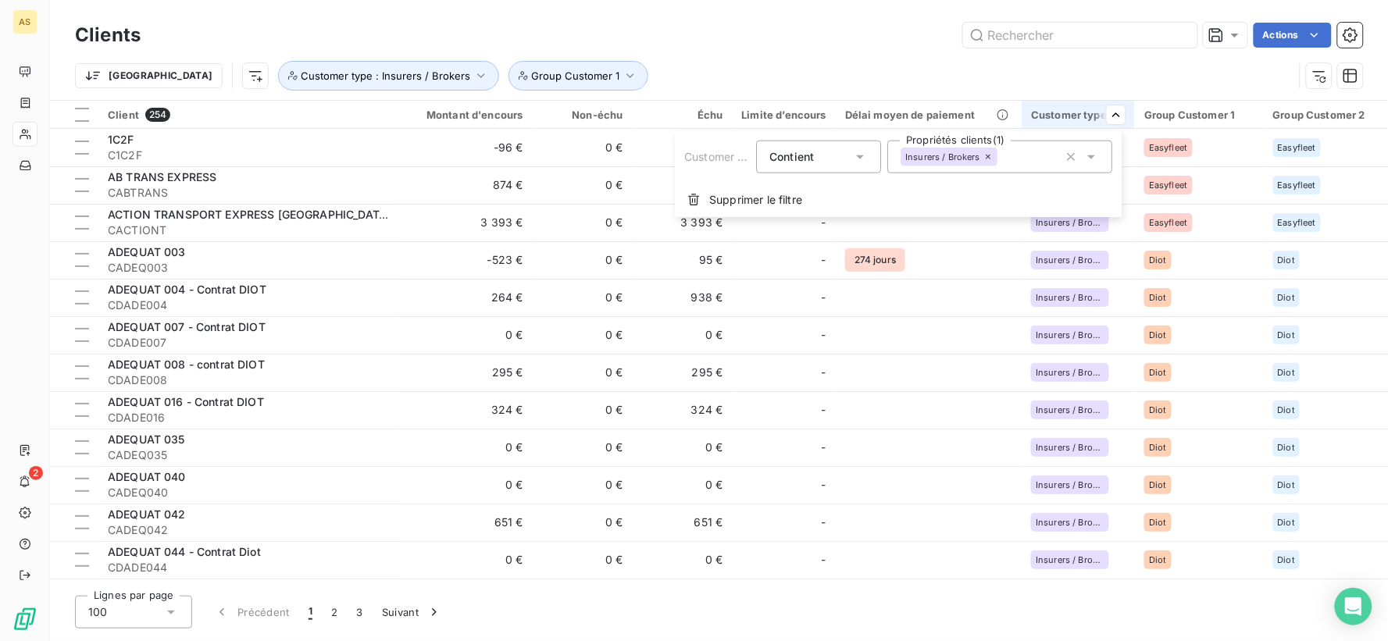
click at [839, 48] on html "AS 2 Clients Actions Trier Customer type : Insurers / Brokers Group Customer 1 …" at bounding box center [694, 320] width 1388 height 641
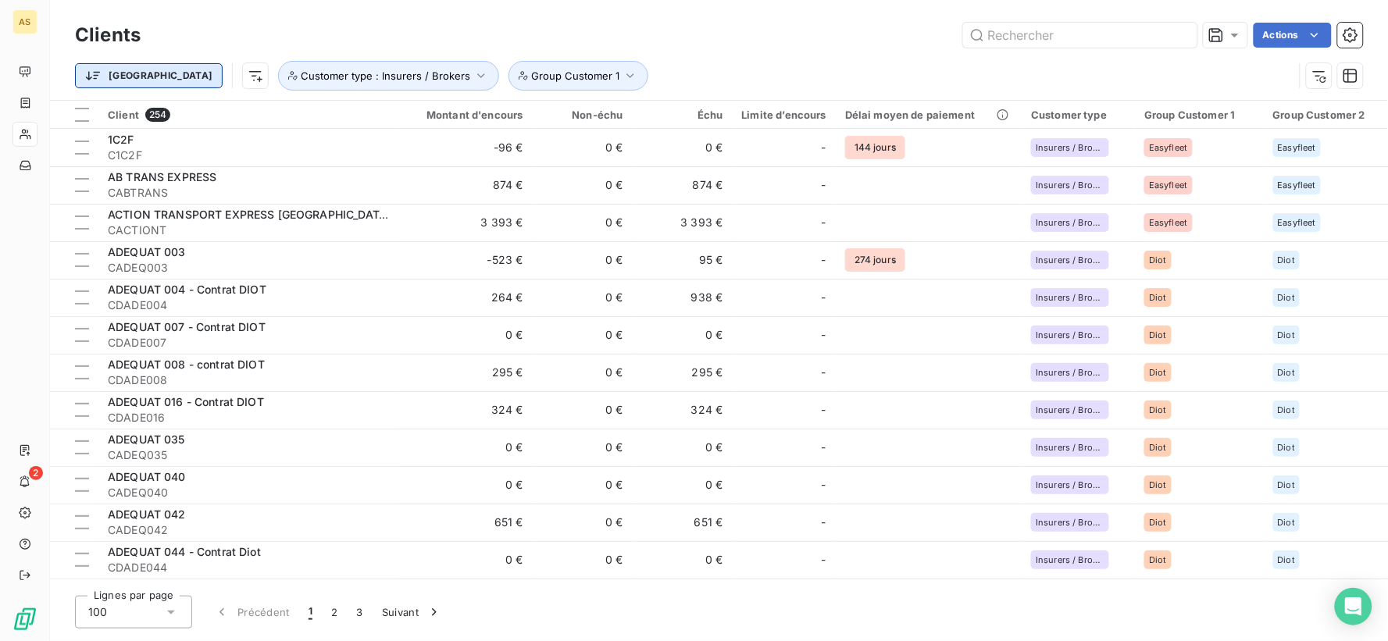
click at [118, 67] on html "AS 2 Clients Actions Trier Customer type : Insurers / Brokers Group Customer 1 …" at bounding box center [694, 320] width 1388 height 641
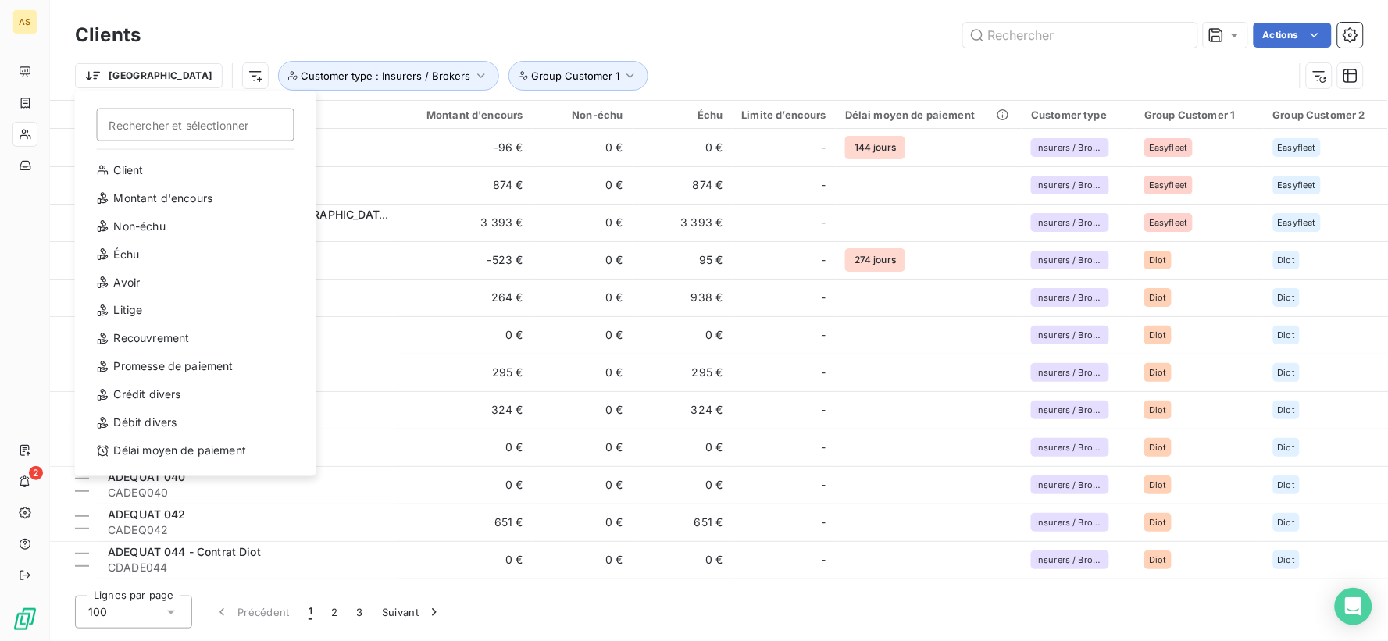
click at [209, 42] on html "AS 2 Clients Actions Trier Rechercher et sélectionner Client Montant d'encours …" at bounding box center [694, 320] width 1388 height 641
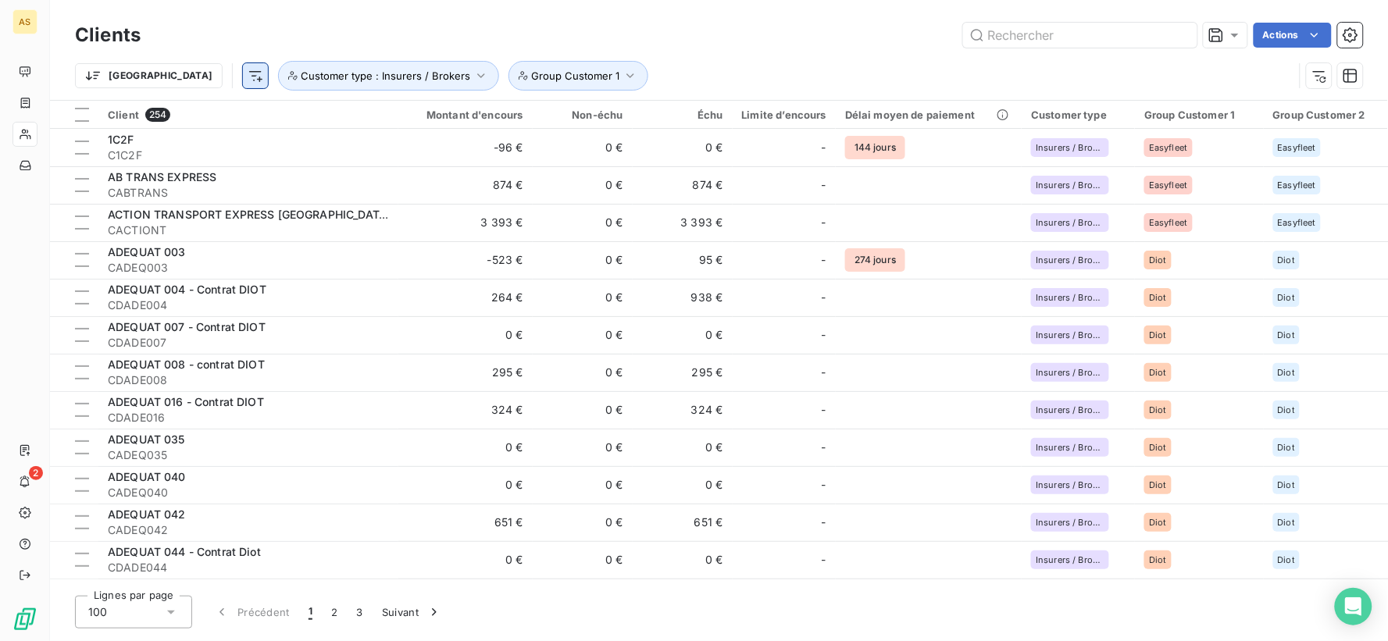
click at [184, 69] on html "AS 2 Clients Actions Trier Customer type : Insurers / Brokers Group Customer 1 …" at bounding box center [694, 320] width 1388 height 641
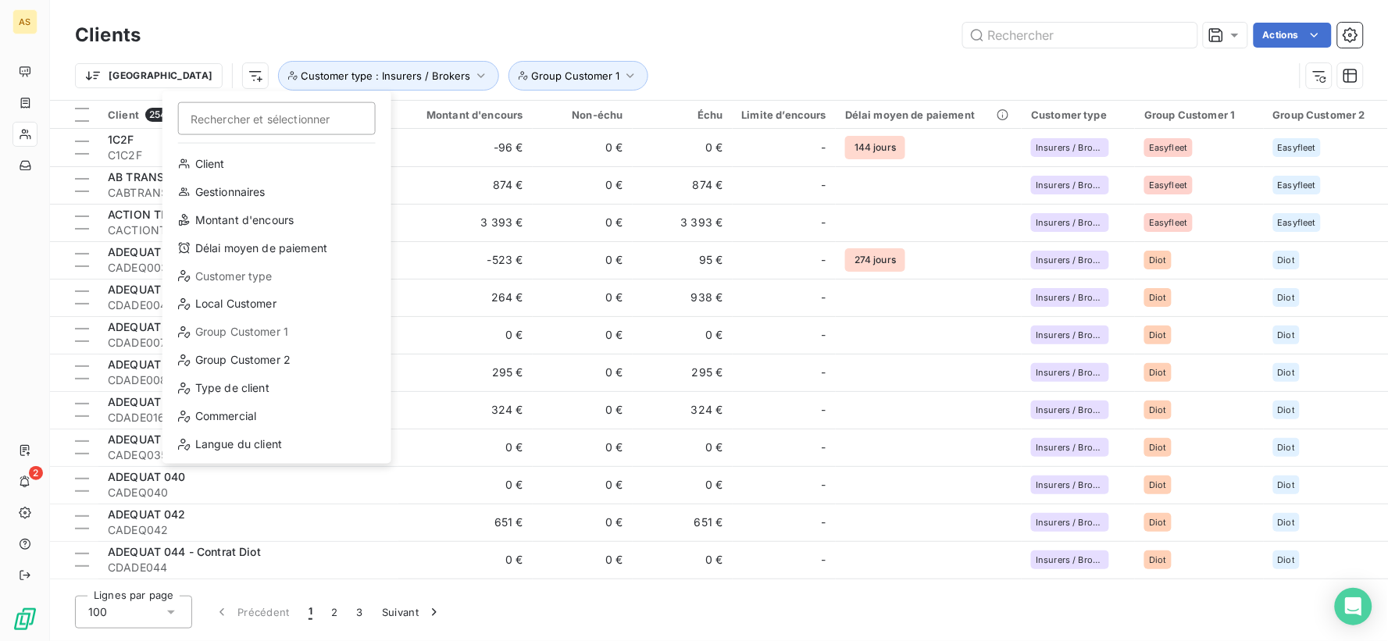
click at [777, 59] on html "AS 2 Clients Actions Trier Rechercher et sélectionner Client Gestionnaires Mont…" at bounding box center [694, 320] width 1388 height 641
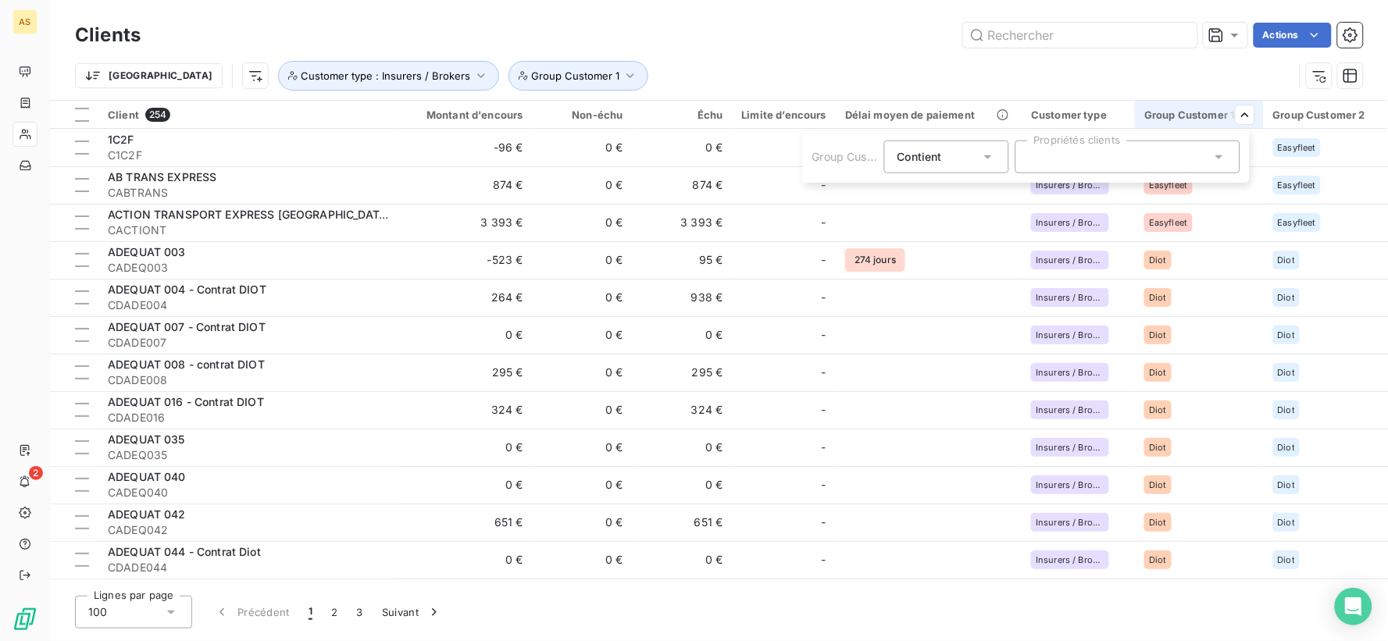
click at [1230, 162] on div at bounding box center [1128, 157] width 225 height 33
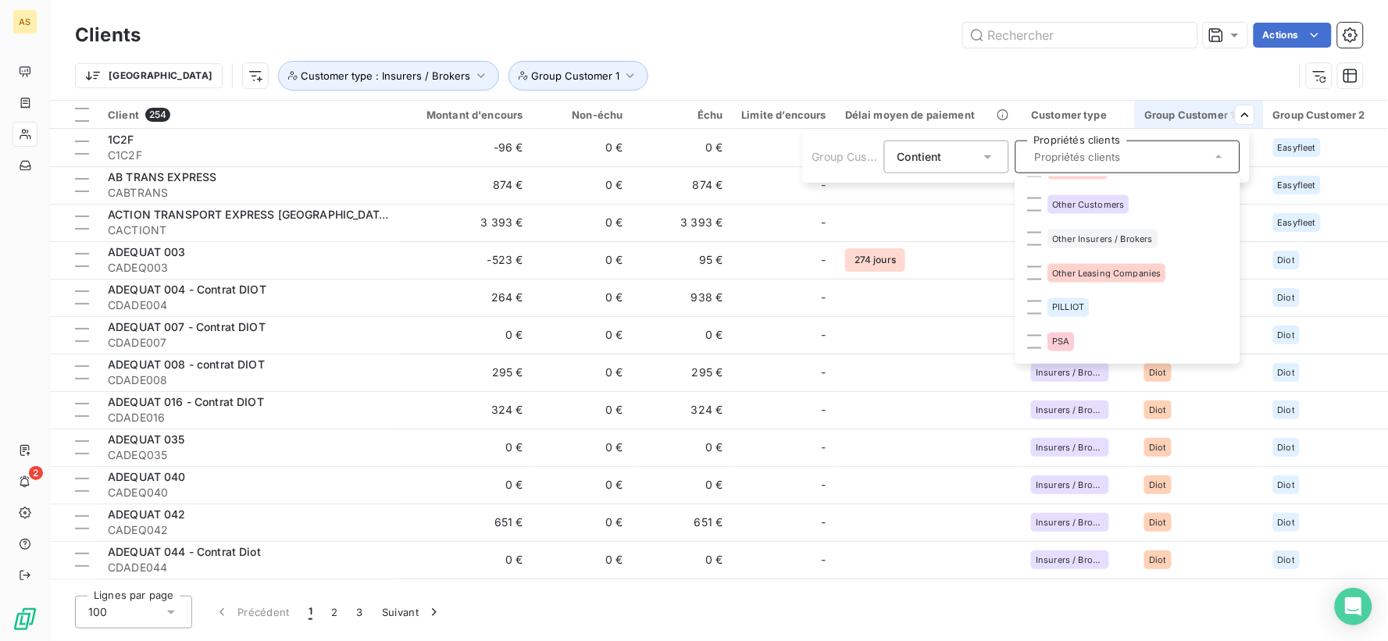
scroll to position [868, 0]
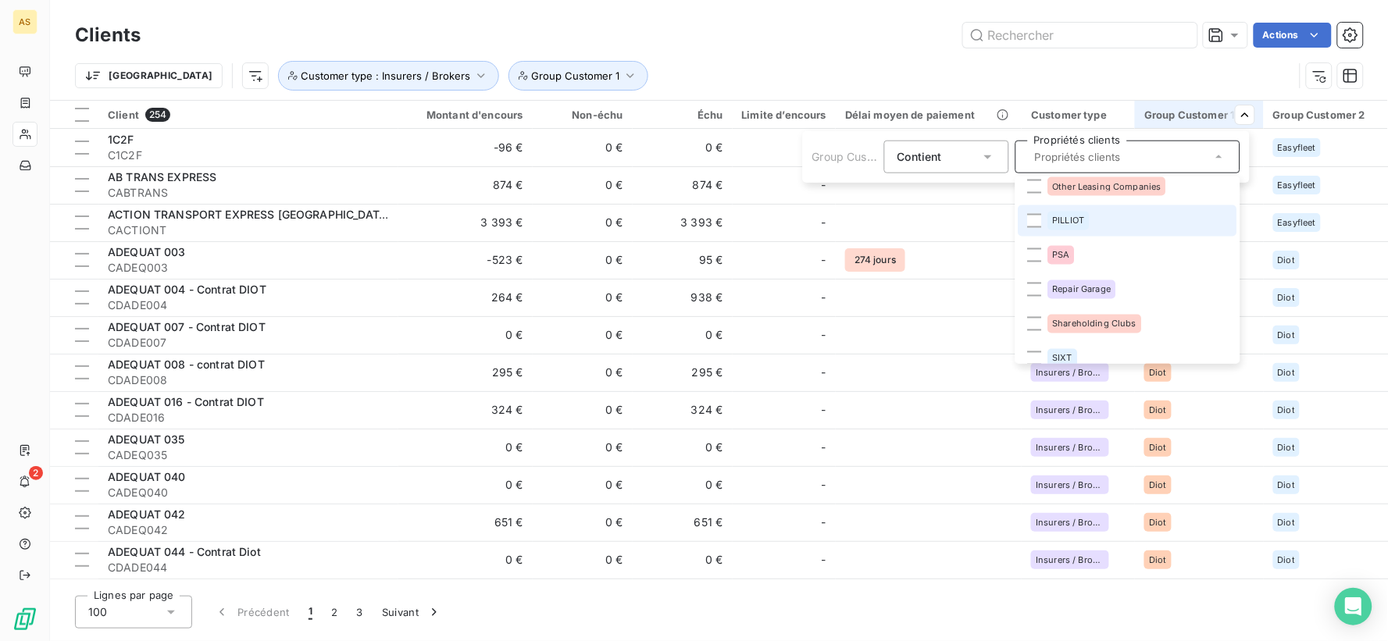
click at [1061, 217] on span "PILLIOT" at bounding box center [1069, 220] width 32 height 9
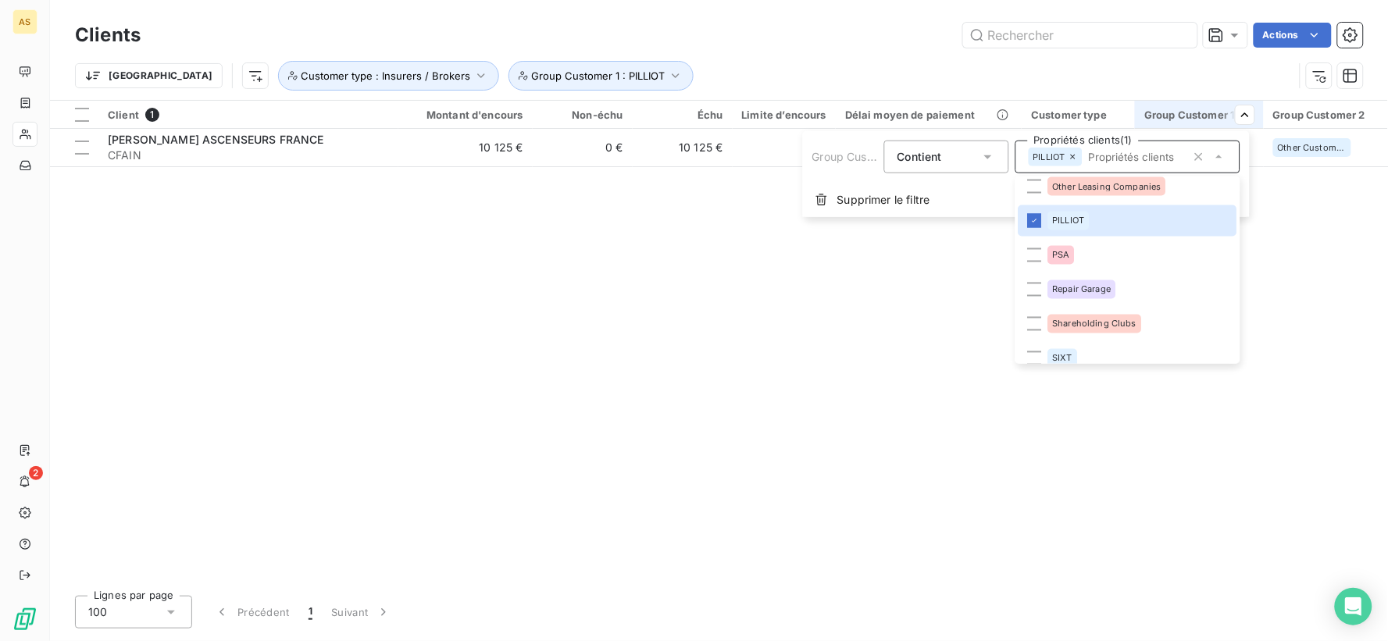
click at [905, 38] on html "AS 2 Clients Actions Trier Customer type : Insurers / Brokers Group Customer 1 …" at bounding box center [694, 320] width 1388 height 641
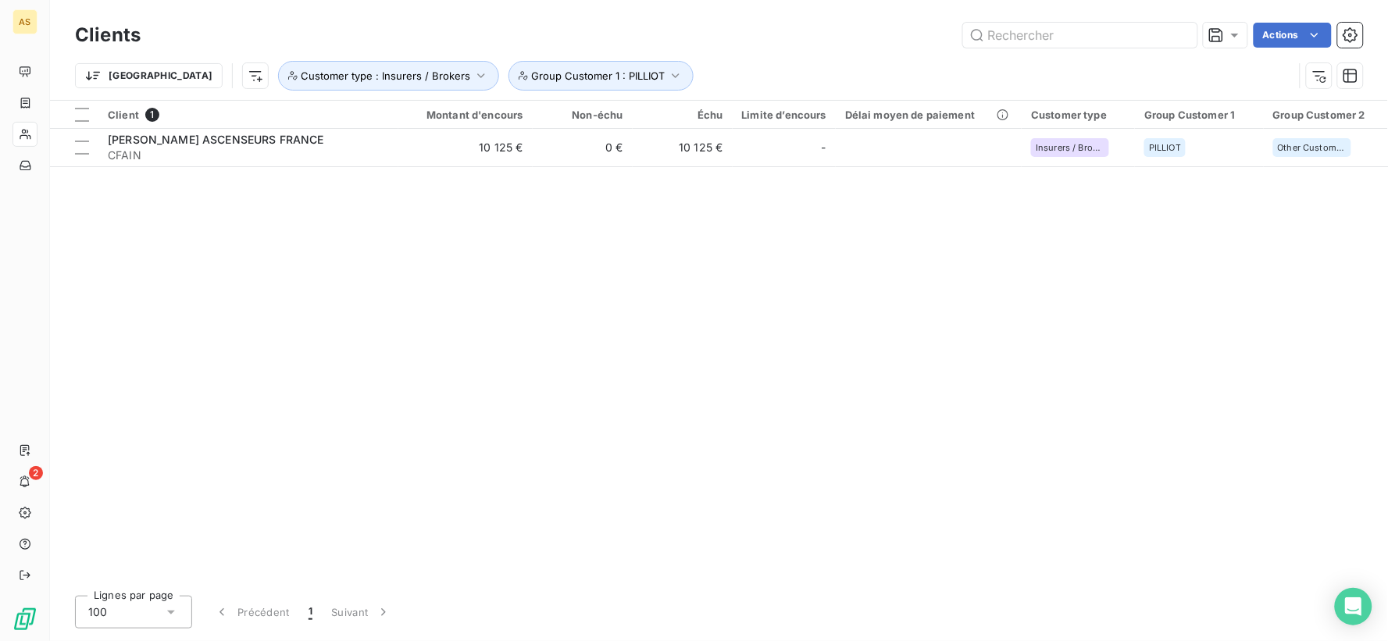
click at [626, 321] on div "Client 1 Montant d'encours Non-échu Échu Limite d’encours Délai moyen de paieme…" at bounding box center [719, 342] width 1338 height 483
click at [815, 31] on div "Actions" at bounding box center [761, 35] width 1204 height 25
click at [1080, 40] on input "text" at bounding box center [1080, 35] width 234 height 25
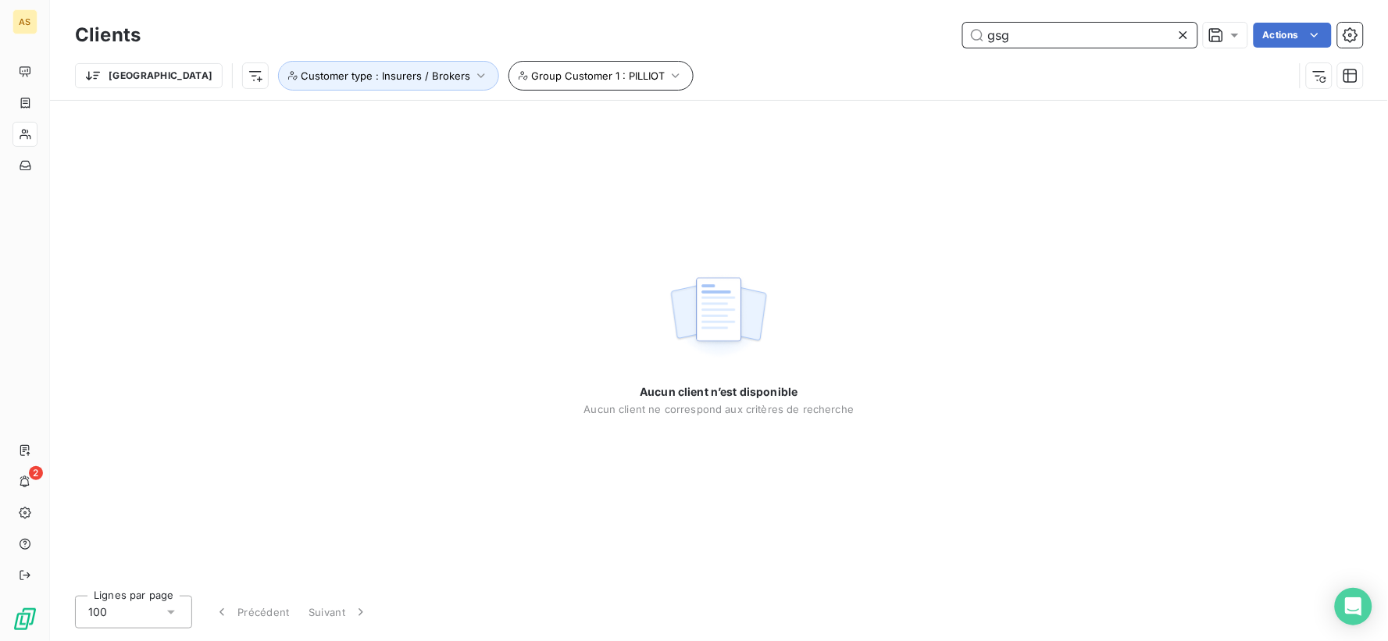
type input "gsg"
click at [573, 70] on span "Group Customer 1 : PILLIOT" at bounding box center [598, 76] width 134 height 13
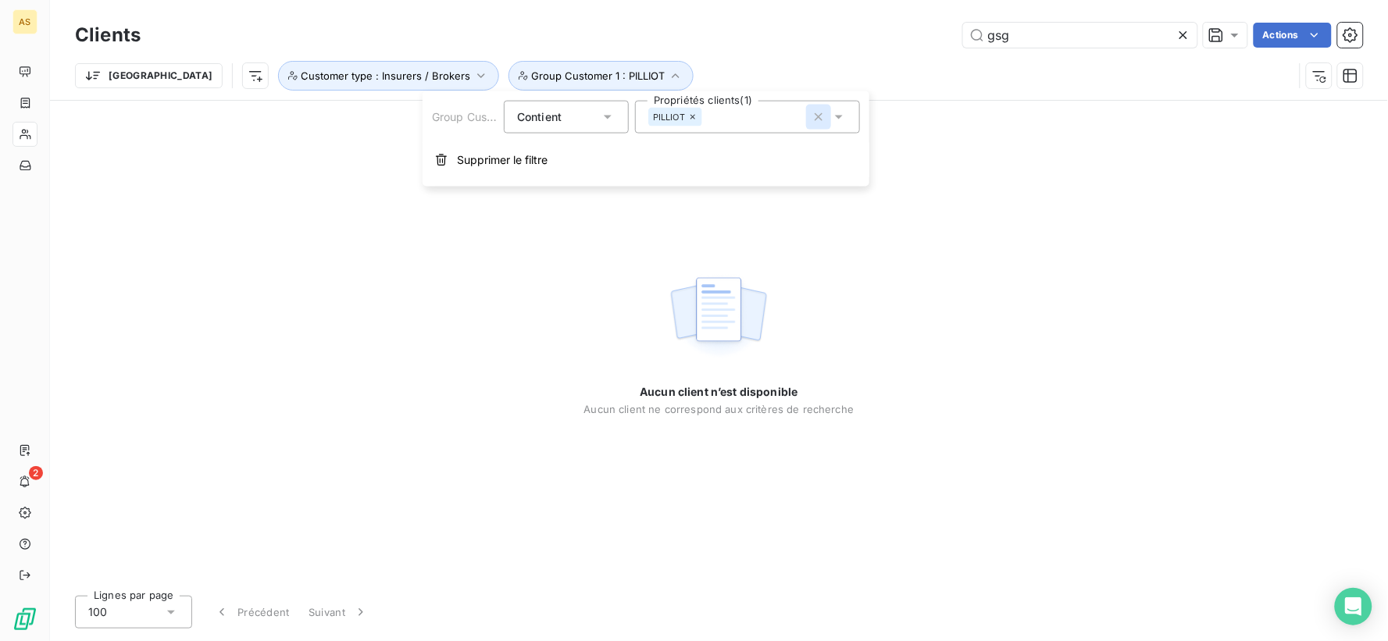
click at [820, 116] on icon "button" at bounding box center [819, 117] width 16 height 16
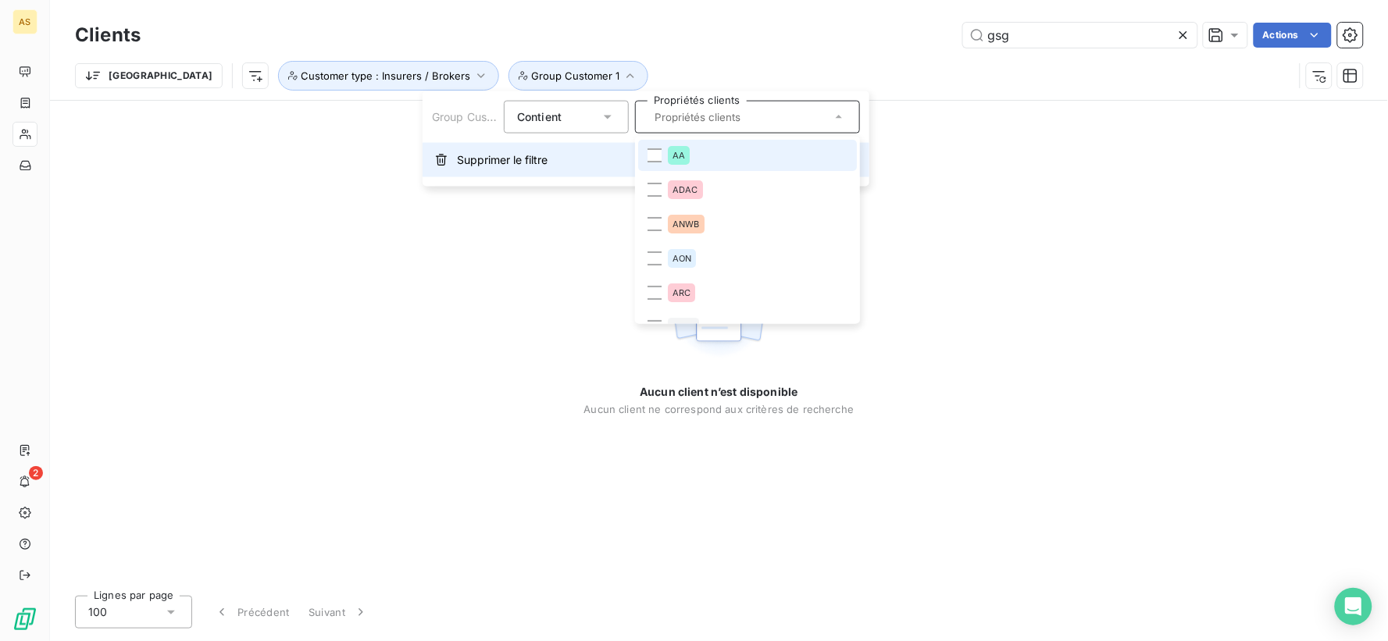
click at [540, 162] on span "Supprimer le filtre" at bounding box center [502, 160] width 91 height 16
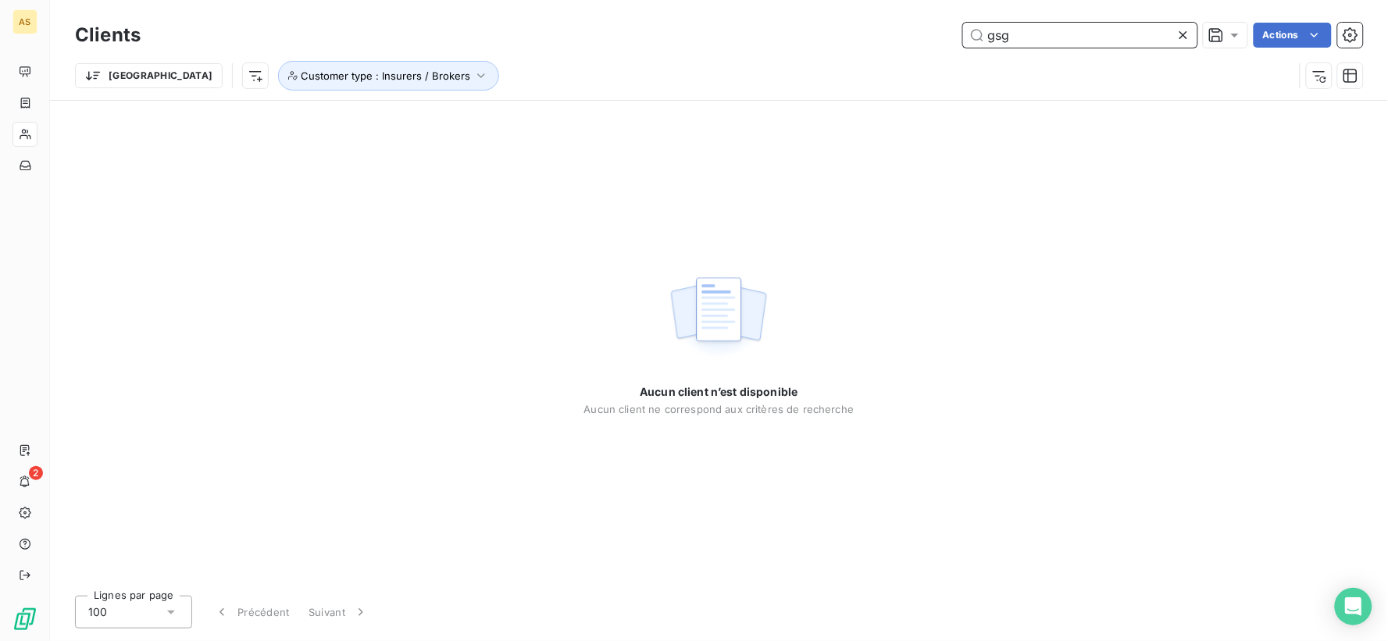
click at [1055, 33] on input "gsg" at bounding box center [1080, 35] width 234 height 25
click at [473, 80] on icon "button" at bounding box center [481, 76] width 16 height 16
click at [598, 118] on icon "button" at bounding box center [593, 117] width 16 height 16
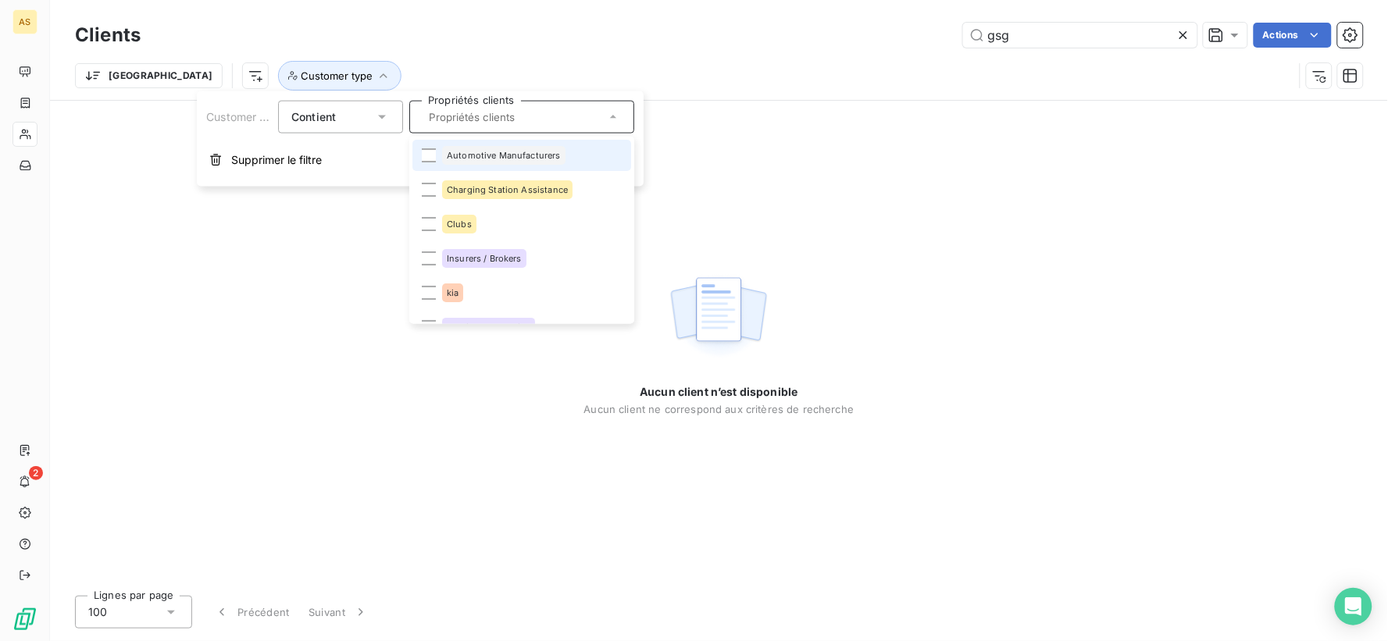
click at [625, 43] on div "gsg Actions" at bounding box center [761, 35] width 1204 height 25
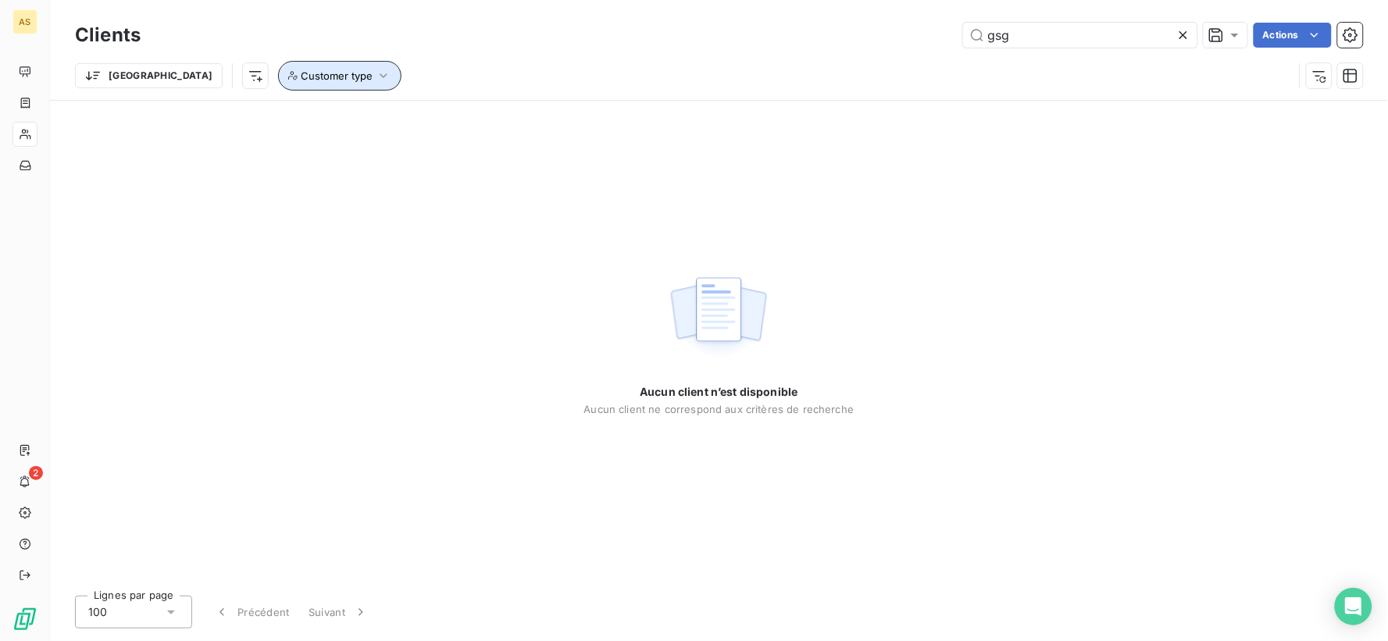
click at [301, 71] on span "Customer type" at bounding box center [337, 76] width 72 height 13
click at [506, 48] on div "Clients gsg Actions" at bounding box center [719, 35] width 1288 height 33
click at [277, 80] on div "Customer type" at bounding box center [339, 76] width 125 height 30
click at [301, 73] on span "Customer type" at bounding box center [337, 76] width 72 height 13
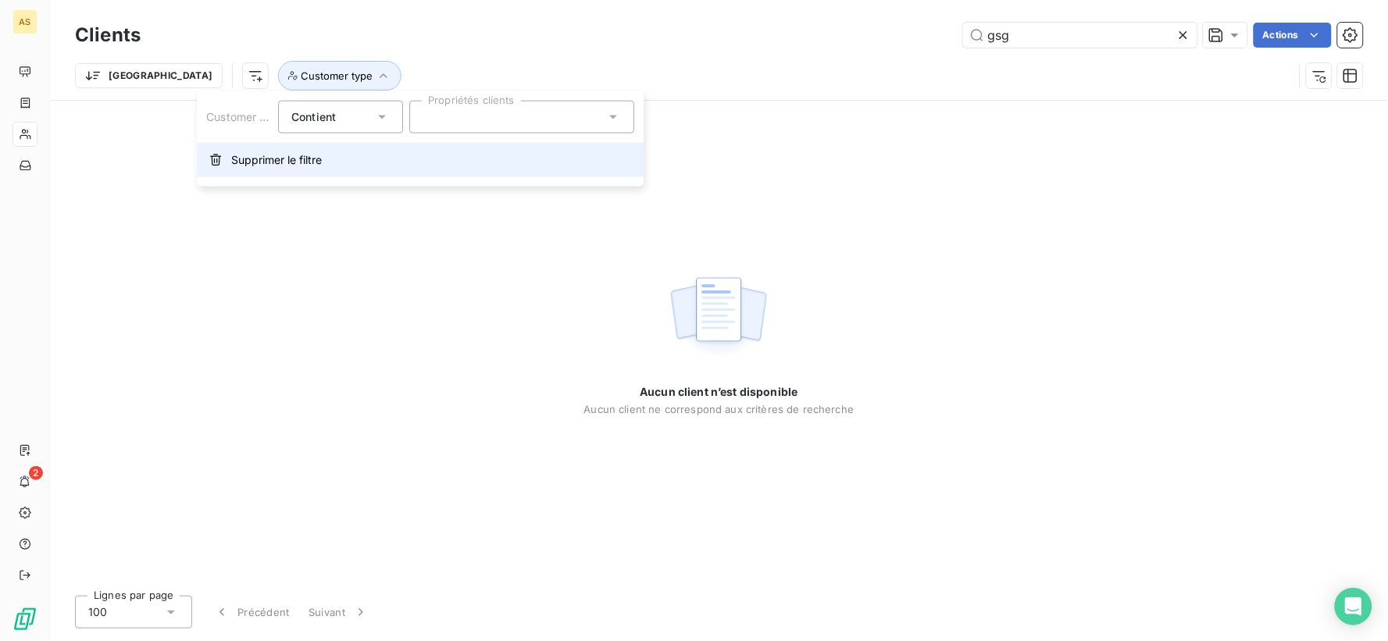
click at [254, 155] on span "Supprimer le filtre" at bounding box center [276, 160] width 91 height 16
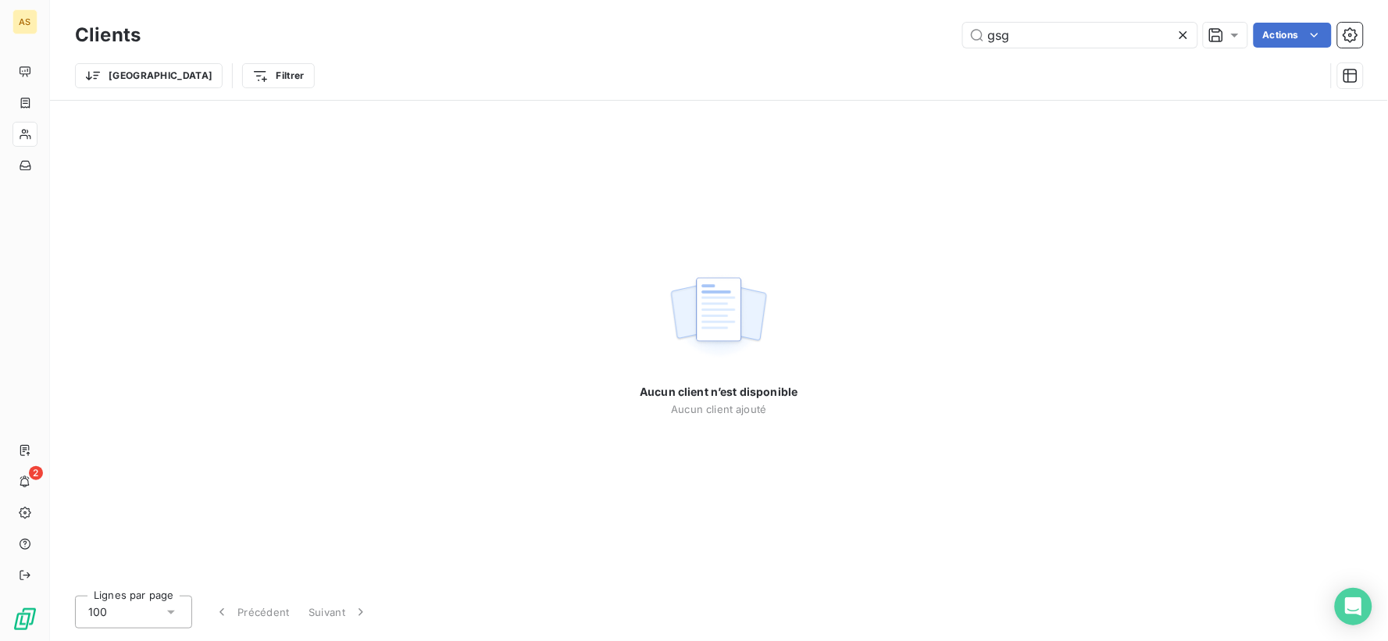
drag, startPoint x: 588, startPoint y: 55, endPoint x: 614, endPoint y: 55, distance: 25.8
click at [602, 55] on div "Trier Filtrer" at bounding box center [719, 76] width 1288 height 48
click at [1034, 34] on input "gsg" at bounding box center [1080, 35] width 234 height 25
click at [901, 38] on div "gsg Actions" at bounding box center [761, 35] width 1204 height 25
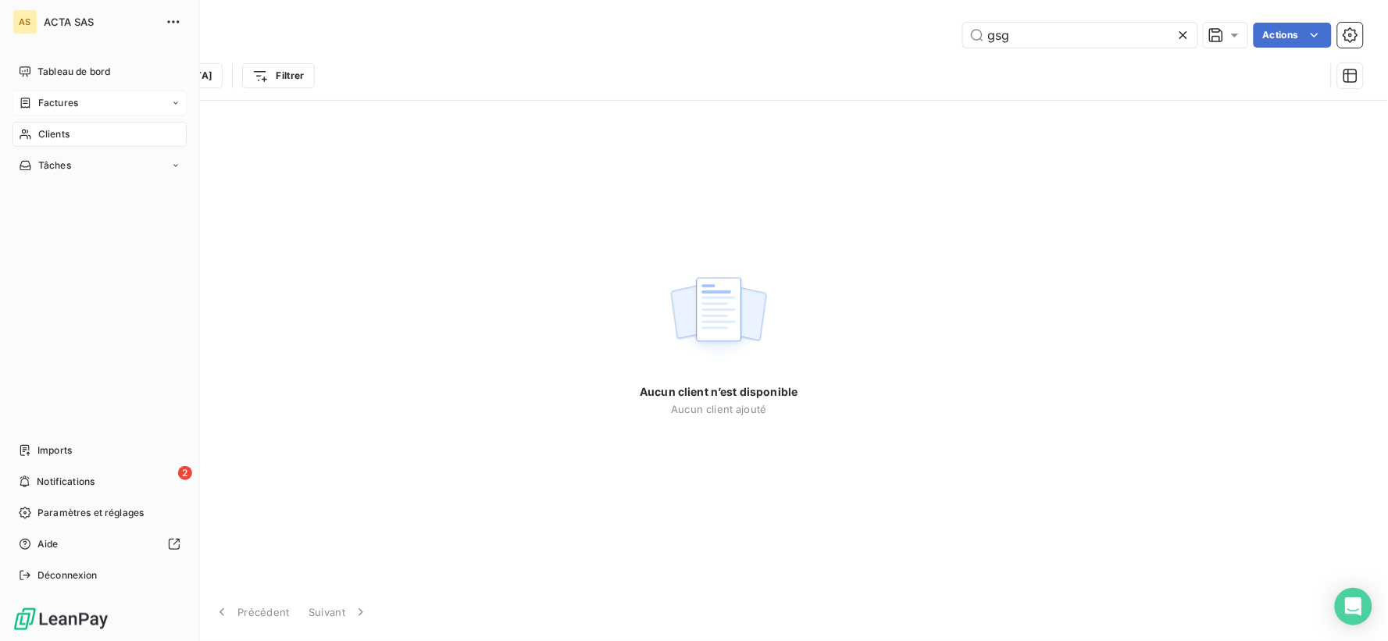
click at [35, 98] on div "Factures" at bounding box center [48, 103] width 59 height 14
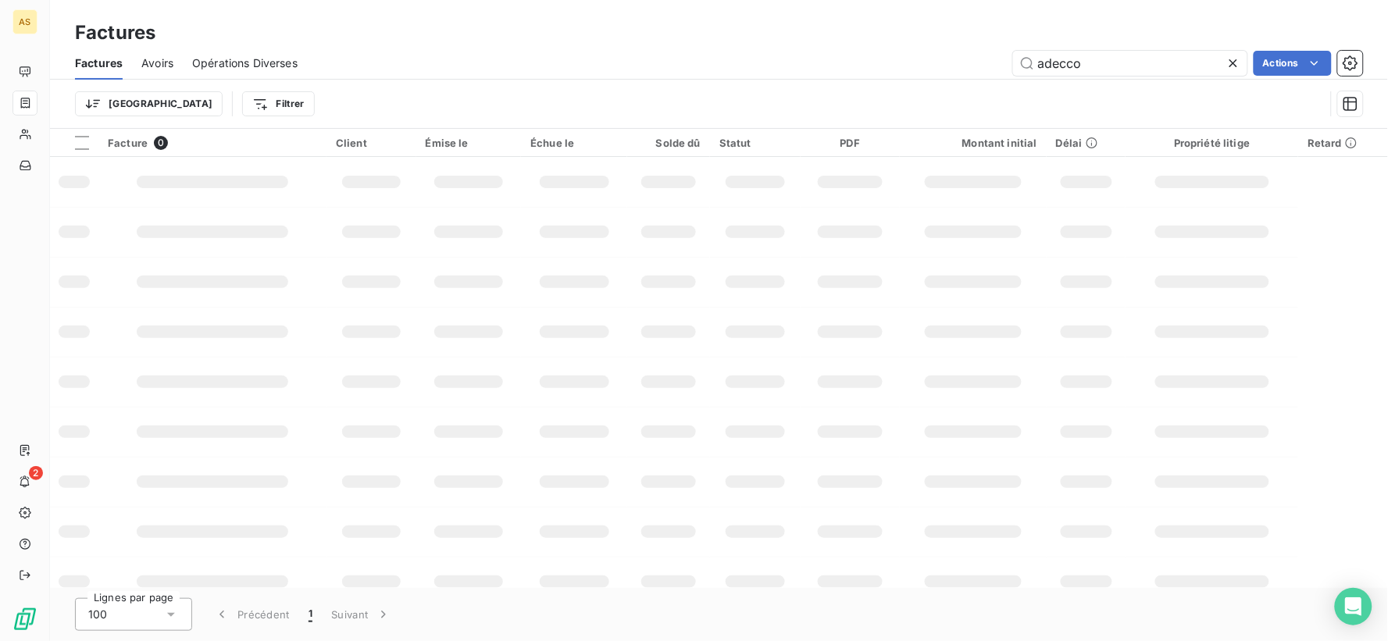
drag, startPoint x: 1119, startPoint y: 66, endPoint x: 899, endPoint y: 59, distance: 220.4
click at [899, 59] on div "adecco Actions" at bounding box center [839, 63] width 1047 height 25
type input "gsg"
click at [927, 45] on div "Factures" at bounding box center [719, 33] width 1338 height 28
click at [518, 81] on div "Trier Filtrer" at bounding box center [719, 104] width 1288 height 48
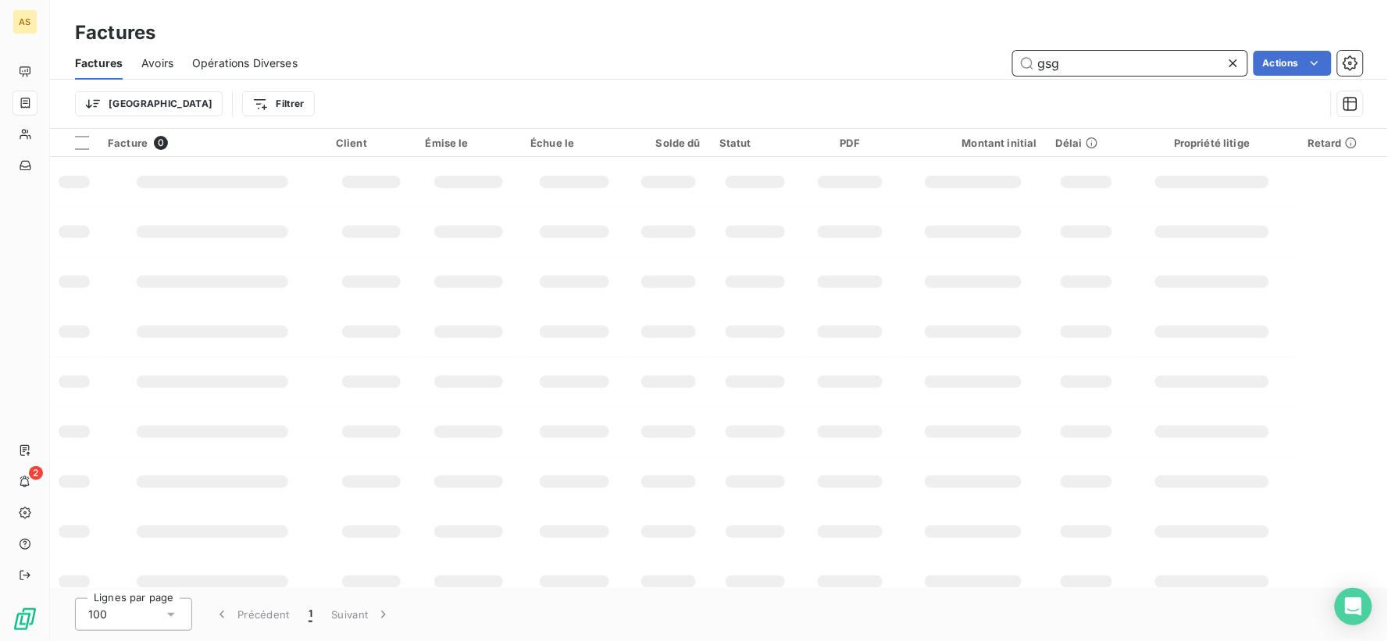
drag, startPoint x: 1094, startPoint y: 72, endPoint x: 1142, endPoint y: 68, distance: 47.8
click at [1095, 72] on input "gsg" at bounding box center [1130, 63] width 234 height 25
click at [1227, 68] on icon at bounding box center [1234, 63] width 16 height 16
click at [733, 60] on div "Actions" at bounding box center [839, 63] width 1047 height 25
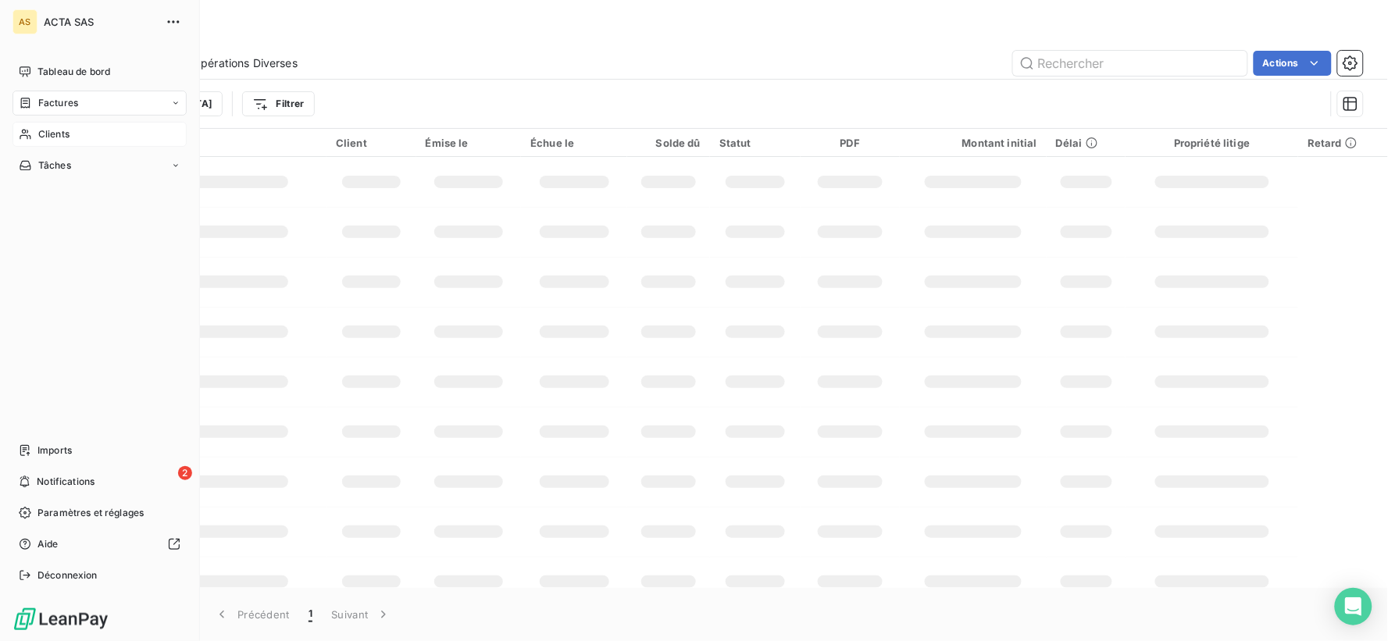
click at [83, 130] on div "Clients" at bounding box center [100, 134] width 174 height 25
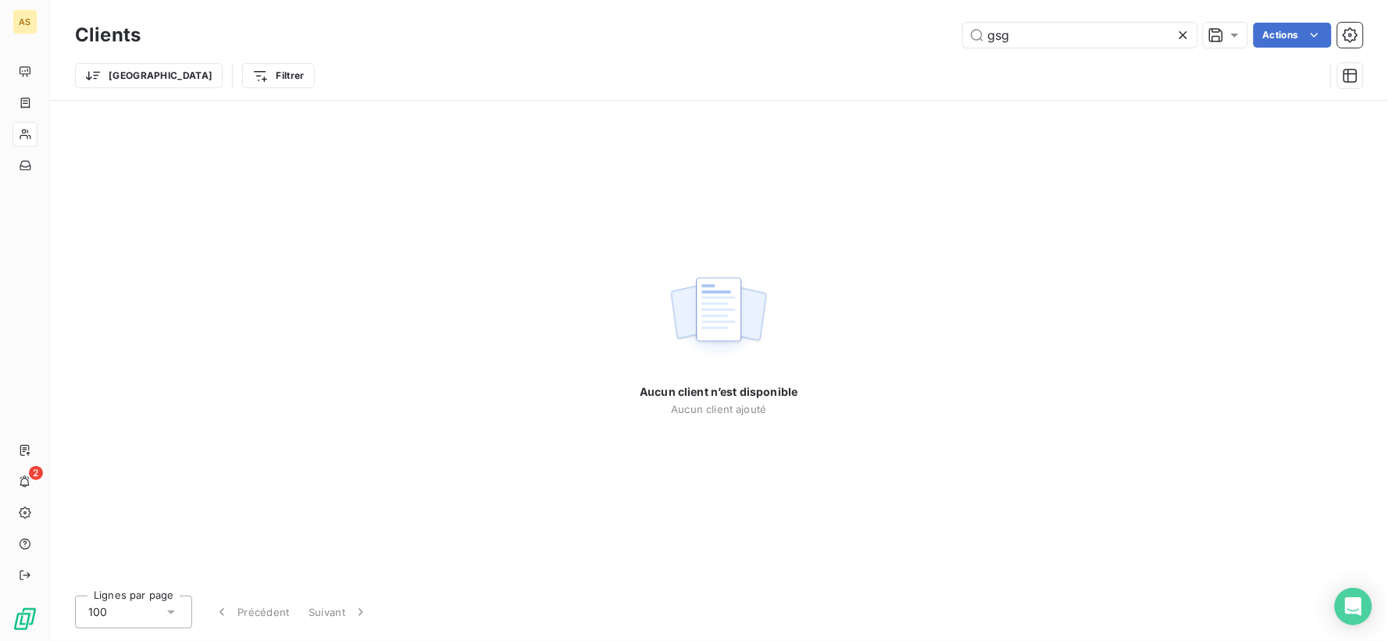
click at [1188, 35] on icon at bounding box center [1184, 35] width 16 height 16
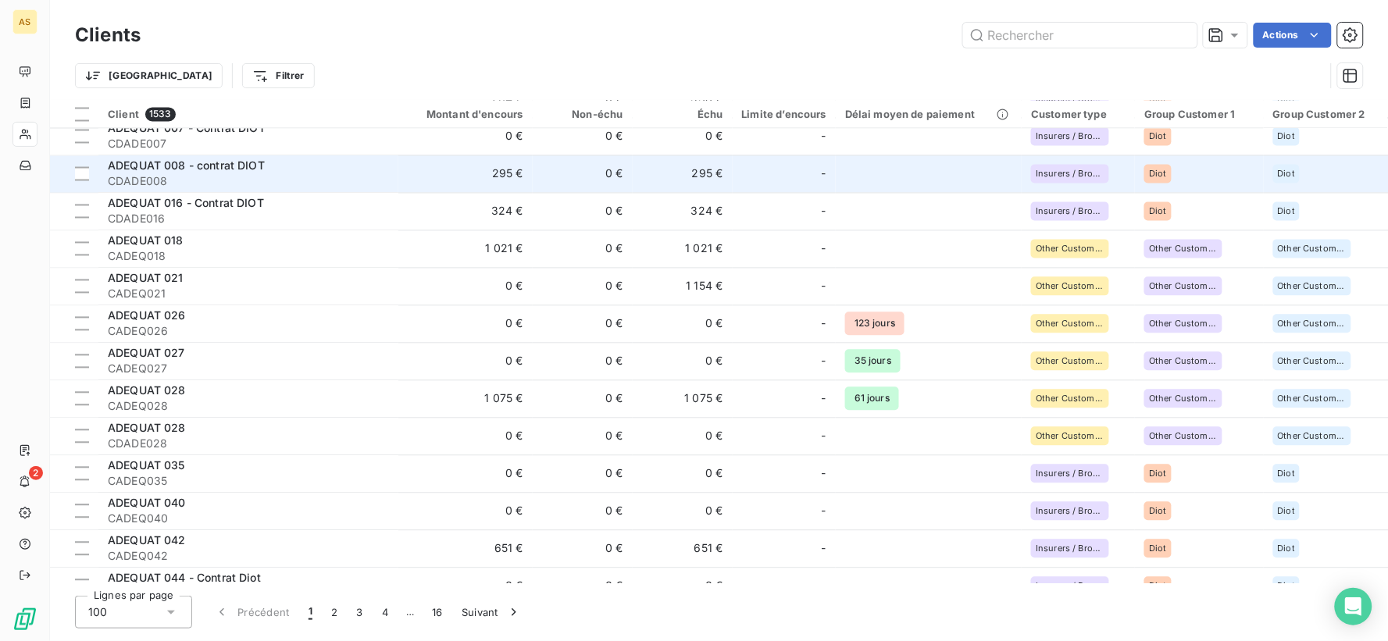
scroll to position [955, 0]
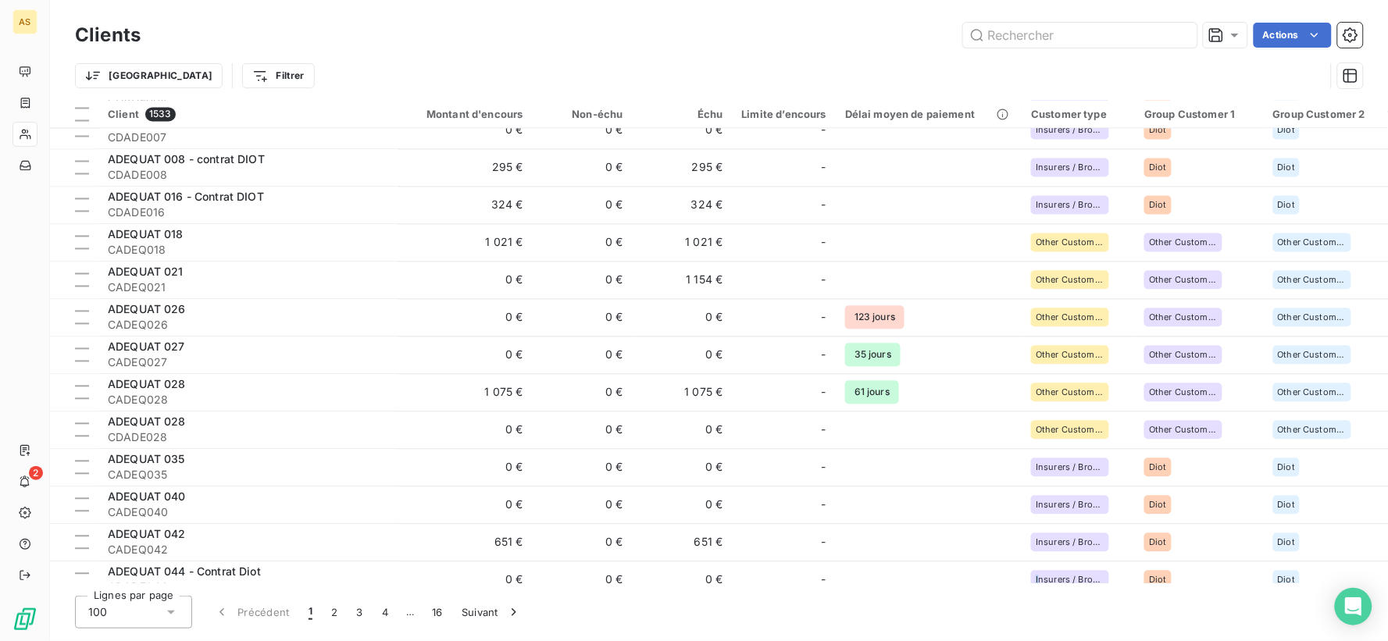
drag, startPoint x: 949, startPoint y: 584, endPoint x: 1003, endPoint y: 591, distance: 55.1
click at [1027, 588] on div "Clients Actions Trier Filtrer Client 1533 Montant d'encours Non-échu Échu Limit…" at bounding box center [719, 320] width 1338 height 641
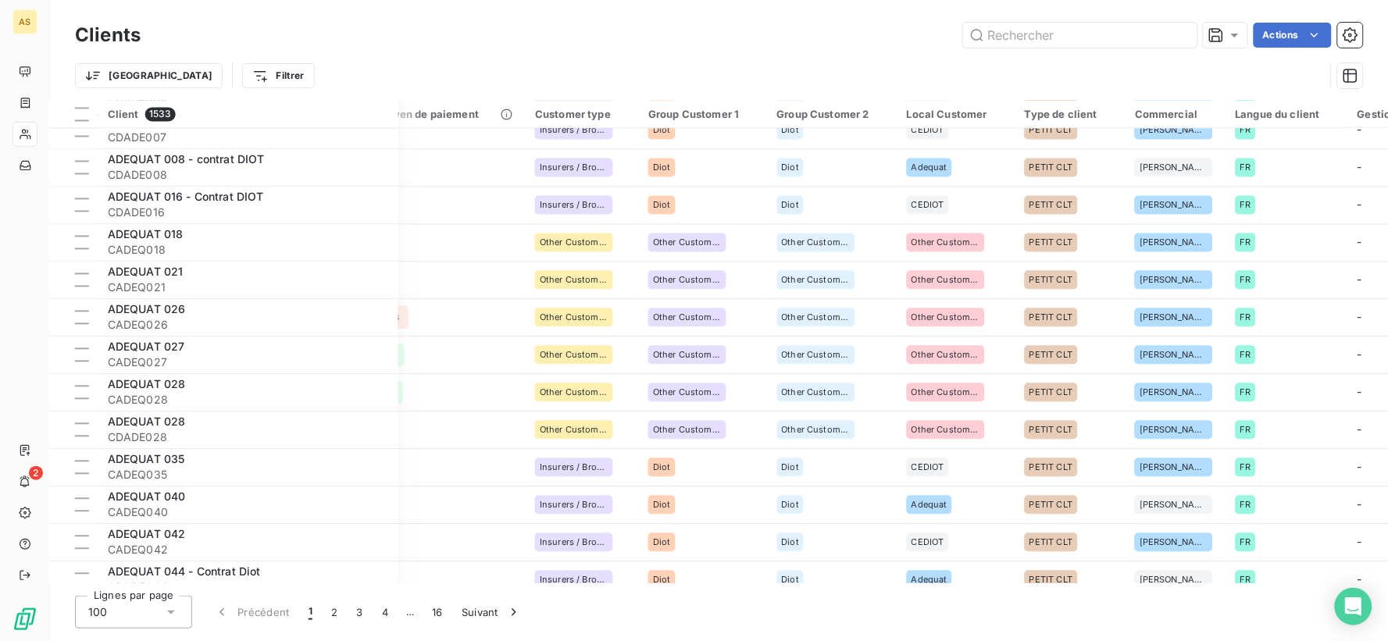
scroll to position [955, 558]
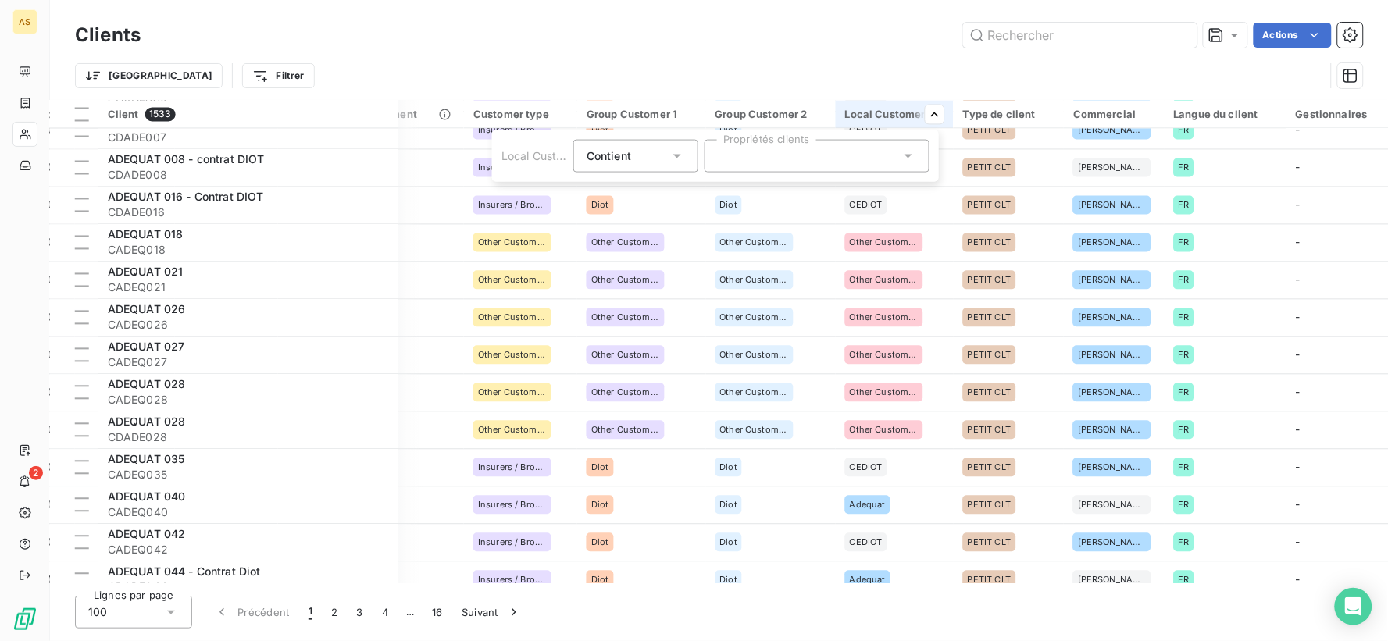
click at [831, 155] on div at bounding box center [817, 156] width 225 height 33
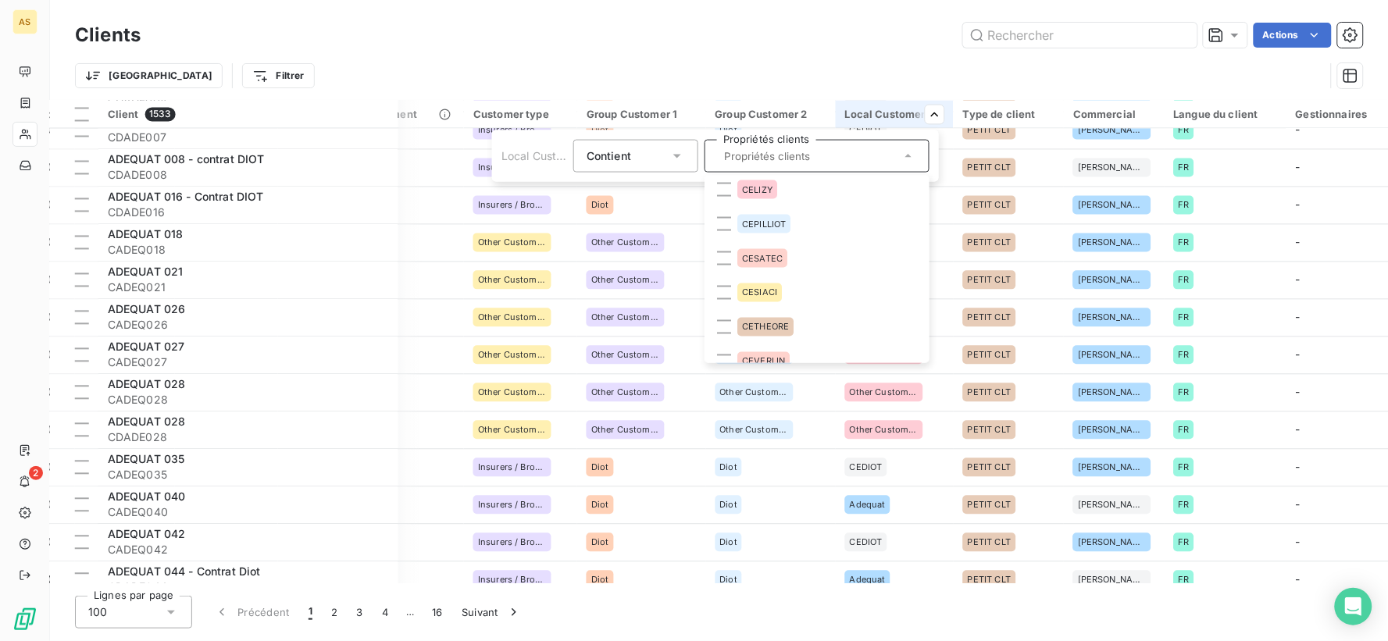
scroll to position [781, 0]
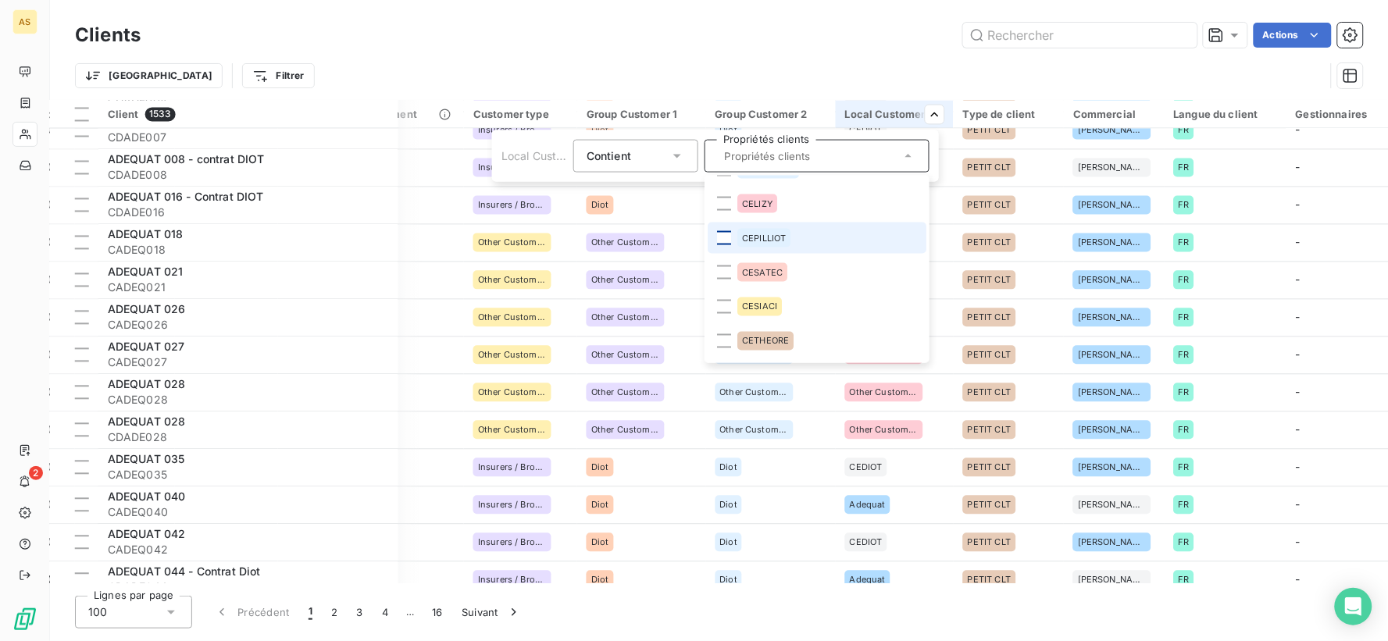
click at [728, 236] on div at bounding box center [724, 238] width 14 height 14
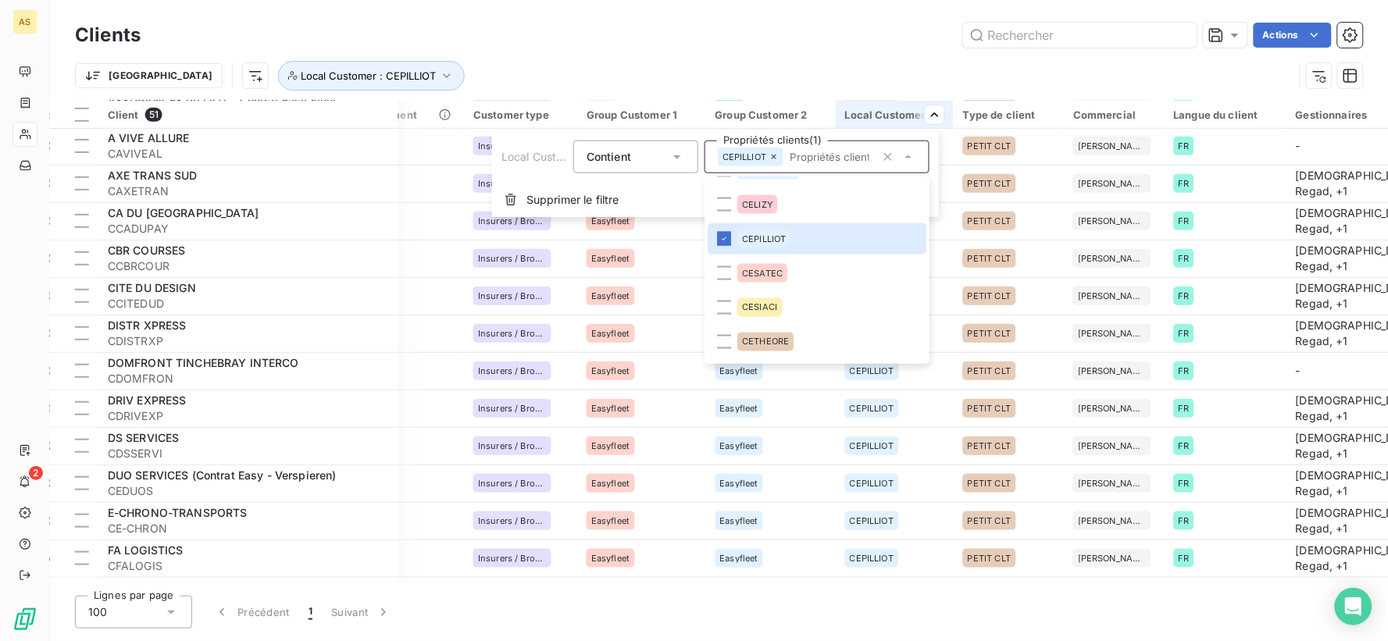
scroll to position [955, 558]
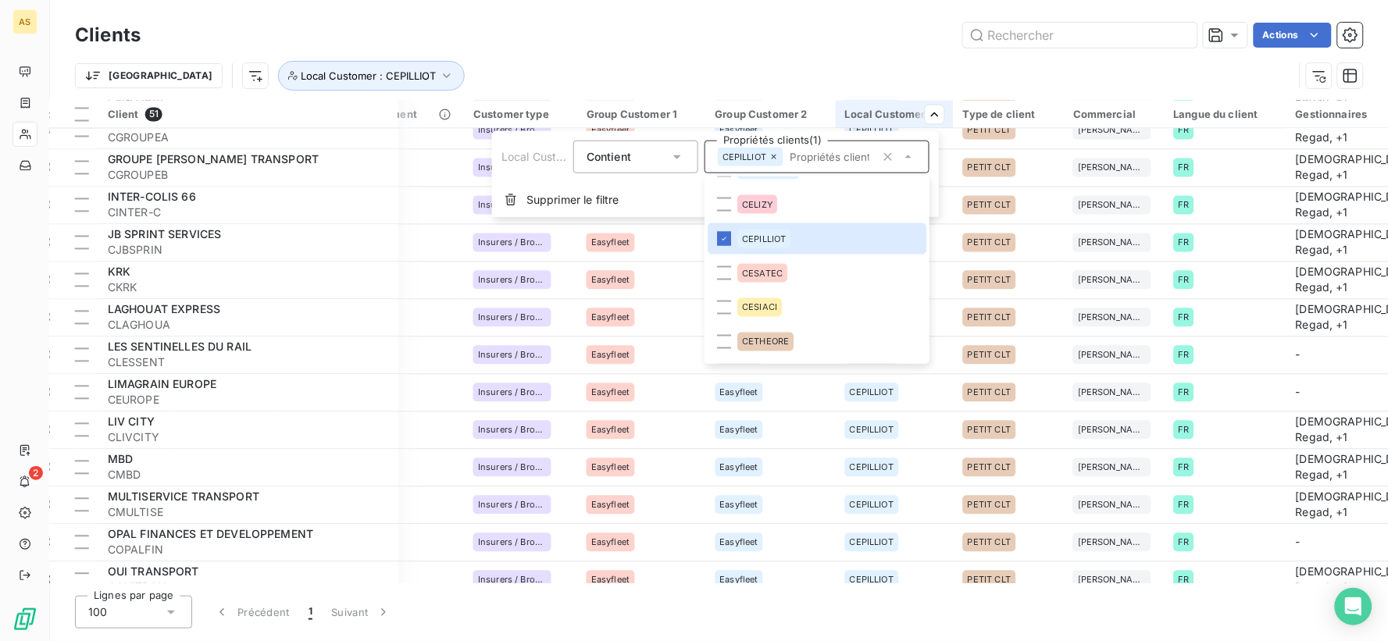
click at [806, 41] on html "AS 2 Clients Actions Trier Local Customer : CEPILLIOT Client 51 Montant d'encou…" at bounding box center [694, 320] width 1388 height 641
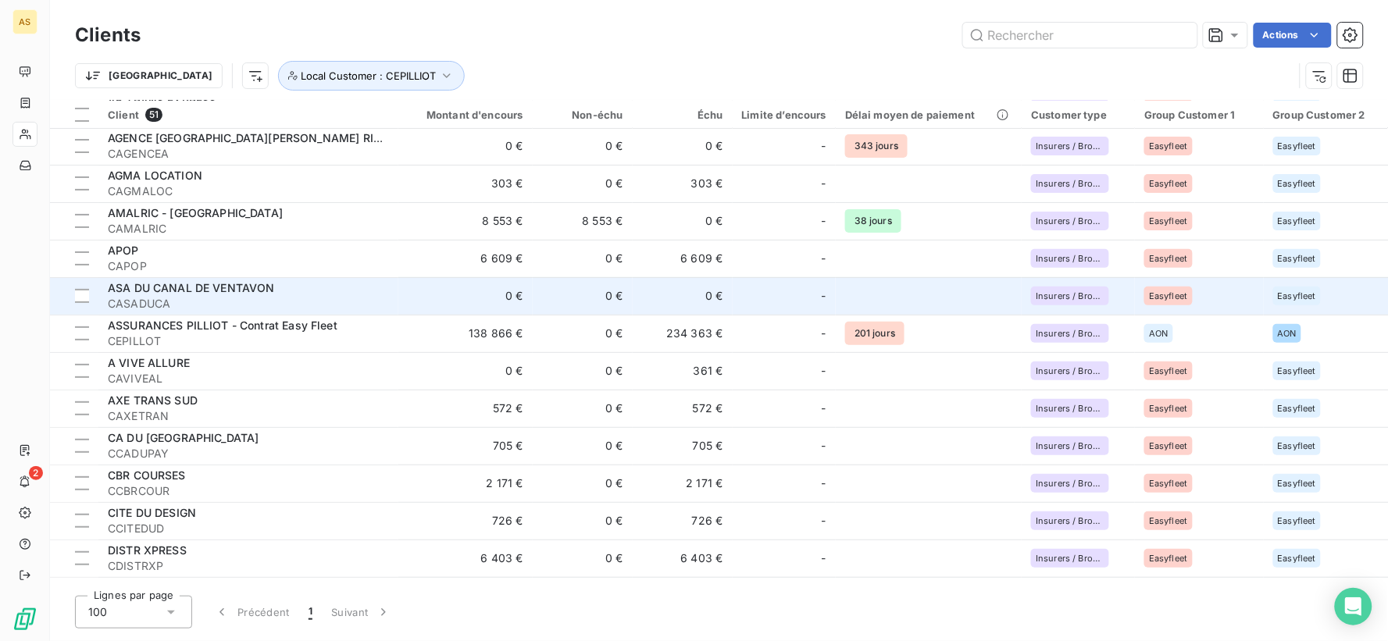
scroll to position [0, 0]
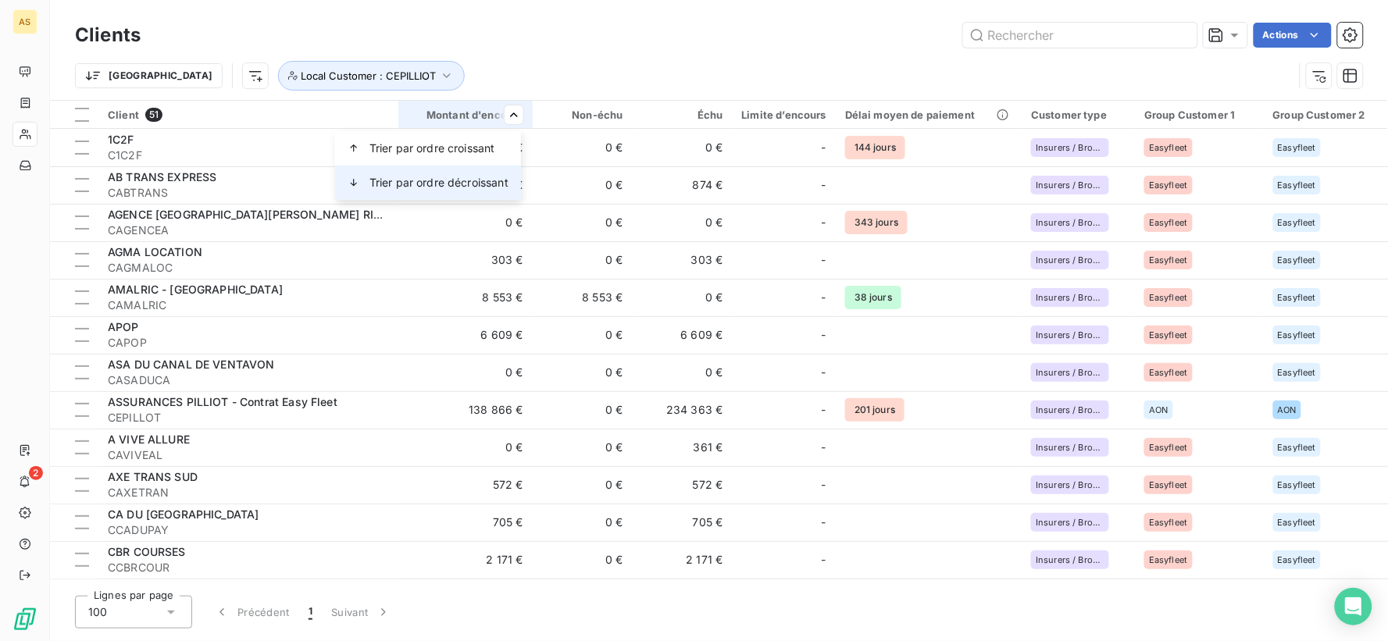
click at [465, 180] on span "Trier par ordre décroissant" at bounding box center [439, 183] width 139 height 16
